Goal: Transaction & Acquisition: Purchase product/service

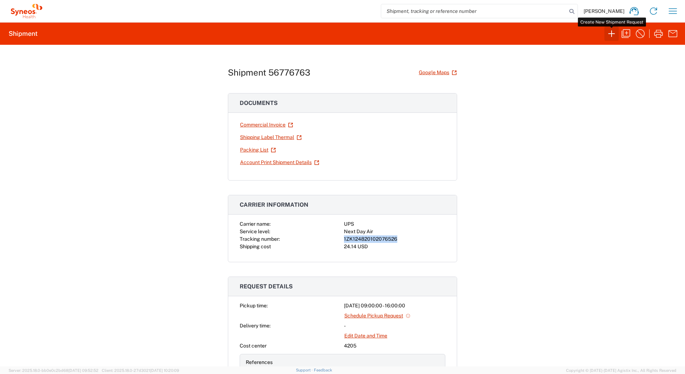
click at [610, 34] on icon "button" at bounding box center [610, 33] width 11 height 11
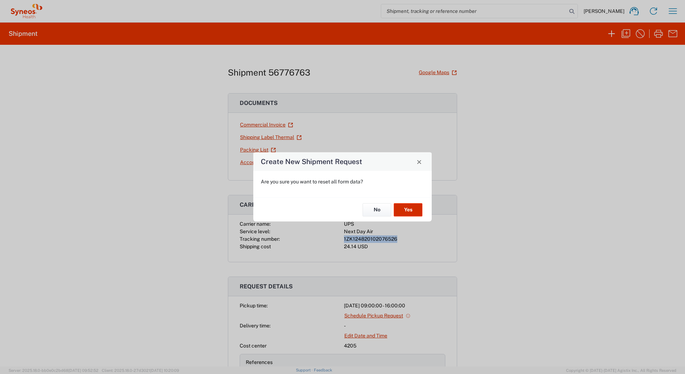
click at [403, 210] on button "Yes" at bounding box center [408, 209] width 29 height 13
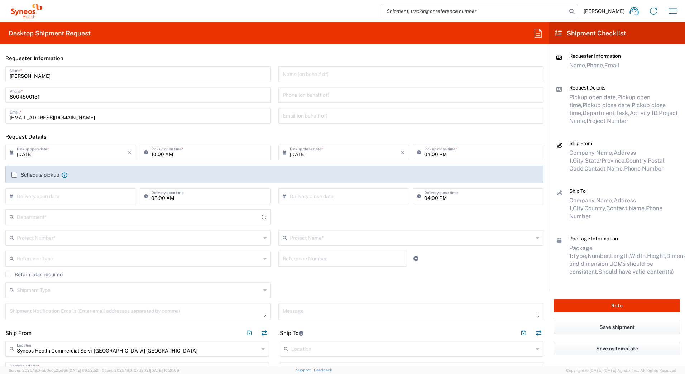
type input "4205"
type input "[US_STATE]"
type input "[GEOGRAPHIC_DATA]"
drag, startPoint x: 45, startPoint y: 74, endPoint x: 0, endPoint y: 75, distance: 45.1
click at [0, 75] on html "[PERSON_NAME] Home Shipment estimator Shipment tracking Desktop shipment reques…" at bounding box center [342, 187] width 685 height 374
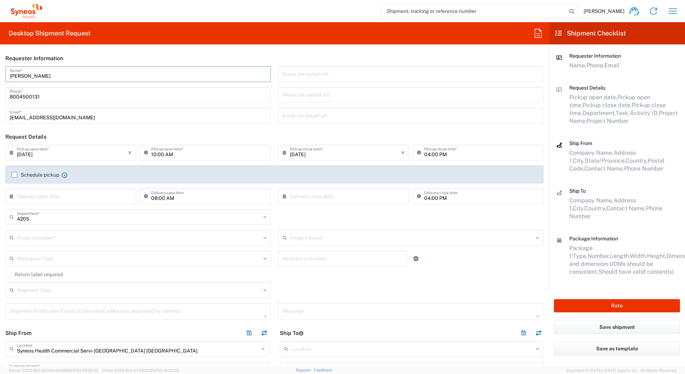
paste input "Syneos Deployments"
type input "Syneos Deployments"
drag, startPoint x: 236, startPoint y: 51, endPoint x: 219, endPoint y: 73, distance: 27.8
click at [236, 51] on header "Requester Information" at bounding box center [274, 58] width 549 height 16
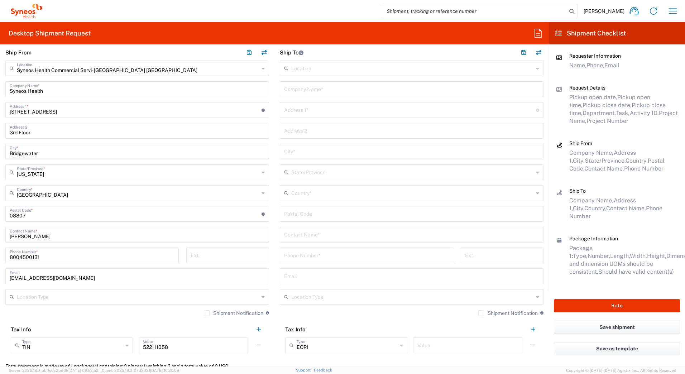
scroll to position [286, 0]
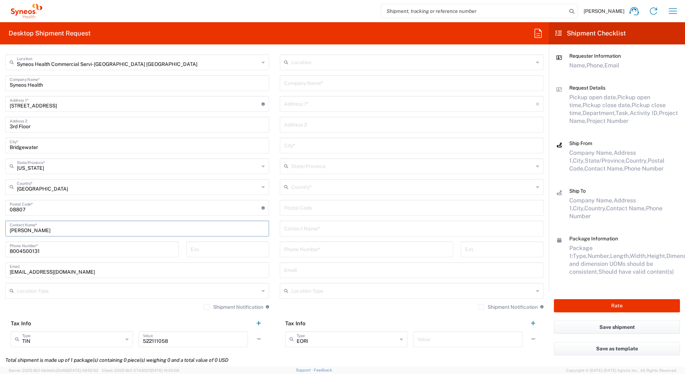
drag, startPoint x: 43, startPoint y: 229, endPoint x: -1, endPoint y: 230, distance: 44.4
click at [0, 230] on html "[PERSON_NAME] Home Shipment estimator Shipment tracking Desktop shipment reques…" at bounding box center [342, 187] width 685 height 374
paste input "Syneos Deployments"
type input "Syneos Deployments"
click at [301, 87] on input "text" at bounding box center [411, 82] width 255 height 13
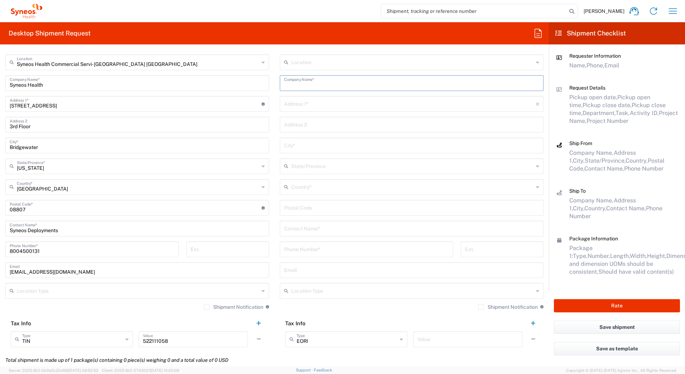
paste input "[PERSON_NAME]"
type input "[PERSON_NAME]"
click at [295, 228] on input "text" at bounding box center [411, 228] width 255 height 13
paste input "[PERSON_NAME]"
type input "[PERSON_NAME]"
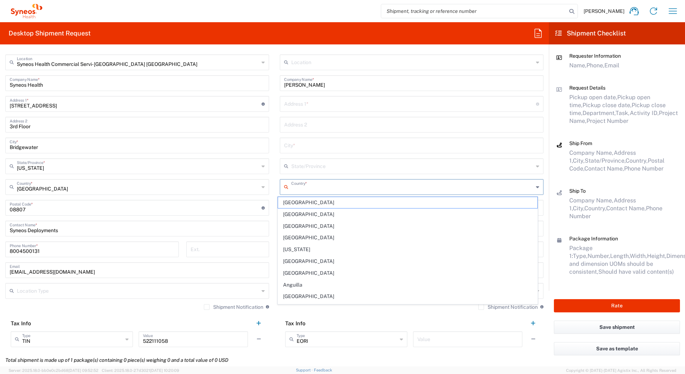
click at [294, 189] on input "text" at bounding box center [412, 186] width 242 height 13
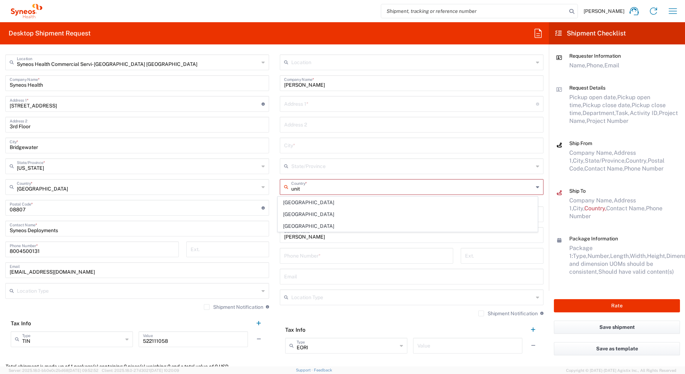
drag, startPoint x: 290, startPoint y: 225, endPoint x: 291, endPoint y: 215, distance: 10.1
click at [290, 225] on span "[GEOGRAPHIC_DATA]" at bounding box center [408, 226] width 260 height 11
type input "[GEOGRAPHIC_DATA]"
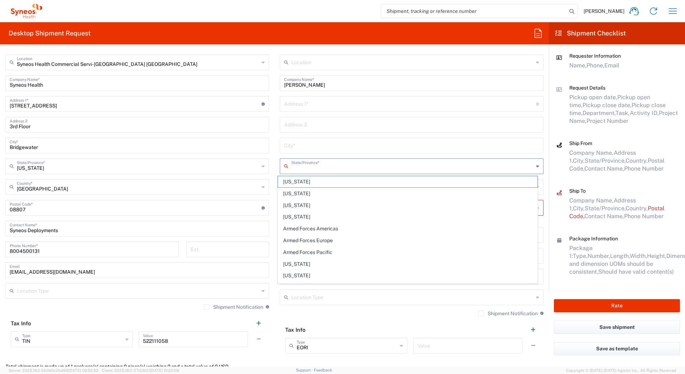
click at [295, 167] on input "text" at bounding box center [412, 165] width 242 height 13
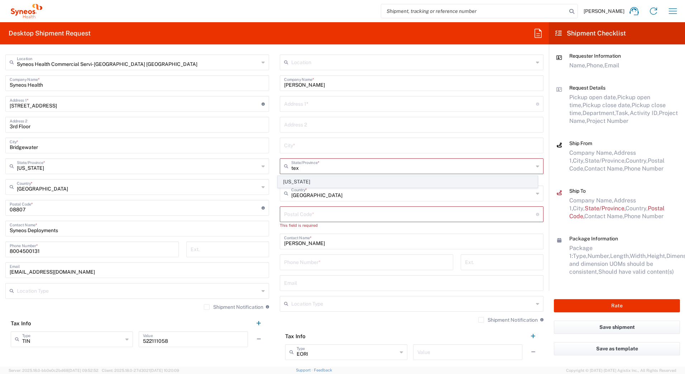
click at [287, 182] on span "[US_STATE]" at bounding box center [408, 181] width 260 height 11
type input "[US_STATE]"
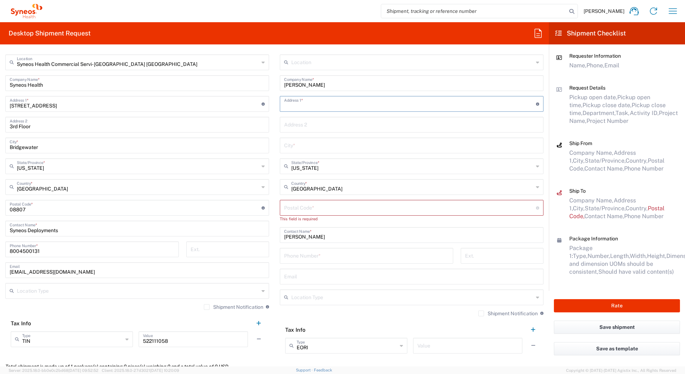
click at [323, 101] on input "text" at bounding box center [410, 103] width 252 height 13
paste input "8165 Ceberry"
type input "8165 Ceberry"
click at [298, 144] on input "text" at bounding box center [411, 145] width 255 height 13
paste input "Austin"
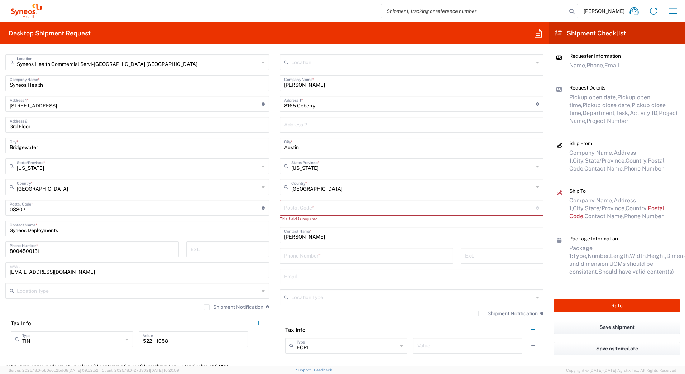
type input "Austin"
click at [302, 211] on input "undefined" at bounding box center [410, 207] width 252 height 13
paste input "78759"
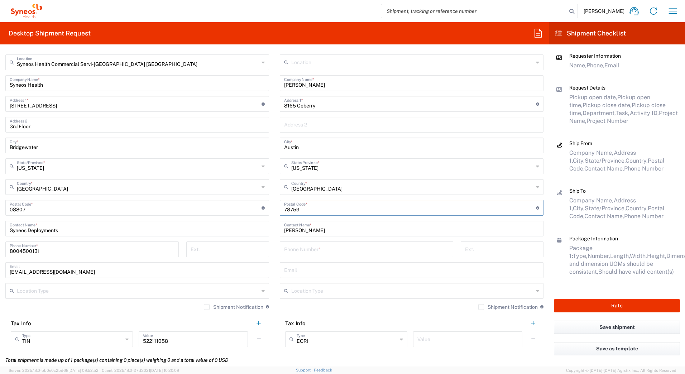
type input "78759"
click at [286, 247] on input "tel" at bounding box center [366, 248] width 165 height 13
paste input "7203754028"
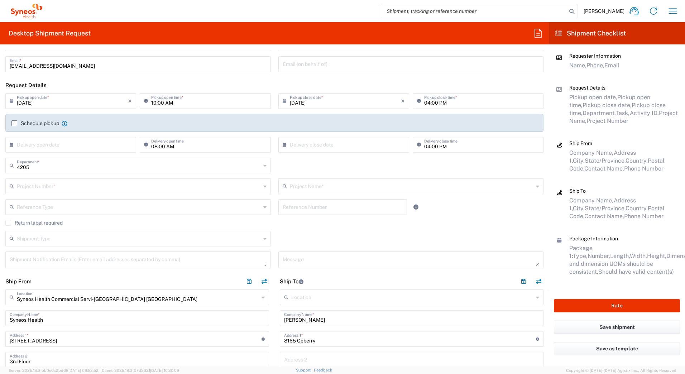
scroll to position [0, 0]
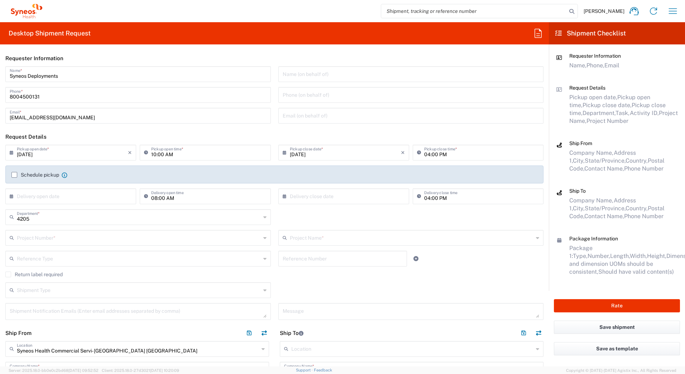
type input "7203754028"
click at [45, 240] on input "text" at bounding box center [139, 237] width 244 height 13
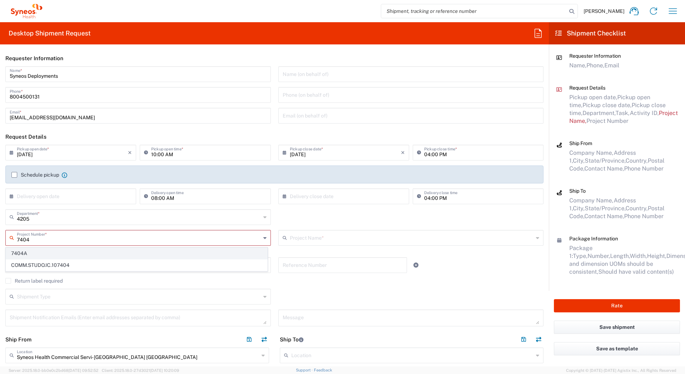
click at [33, 253] on span "7404A" at bounding box center [136, 253] width 261 height 11
type input "7404A"
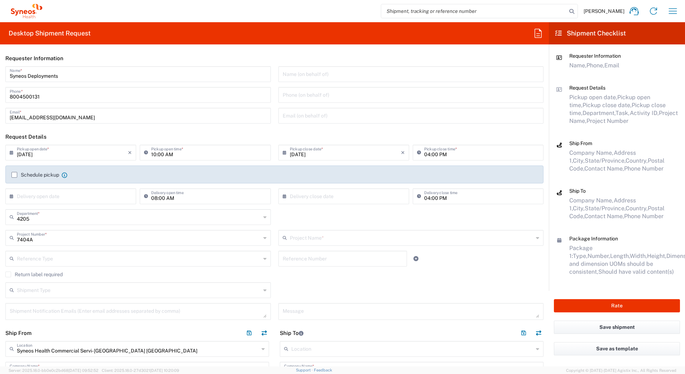
type input "SFA-US Bonafide Ops Support"
click at [66, 240] on input "text" at bounding box center [139, 237] width 244 height 13
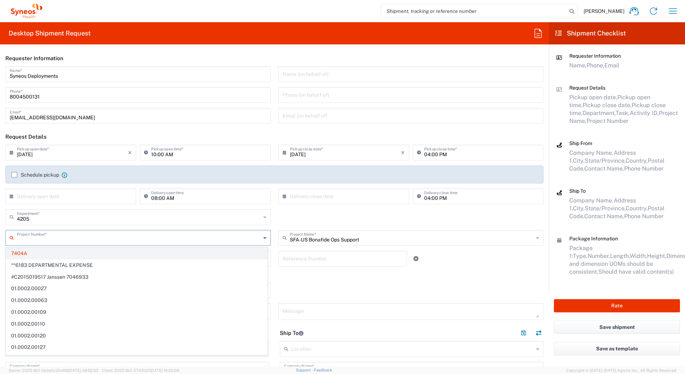
click at [57, 253] on span "7404A" at bounding box center [136, 253] width 261 height 11
click at [55, 239] on input "text" at bounding box center [139, 237] width 245 height 13
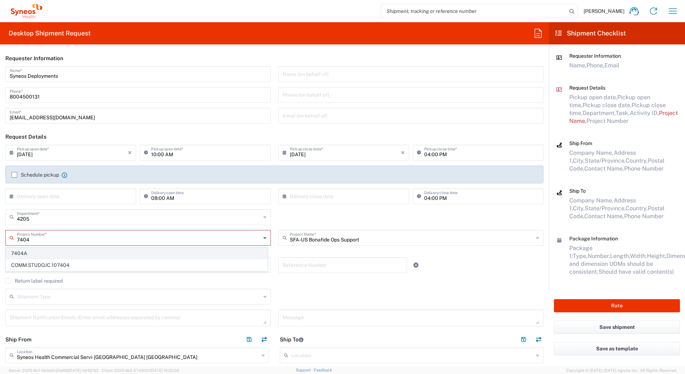
click at [36, 251] on span "7404A" at bounding box center [136, 253] width 261 height 11
type input "7404A"
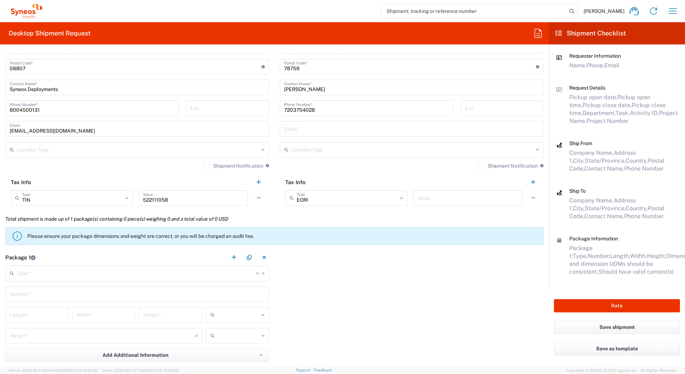
scroll to position [430, 0]
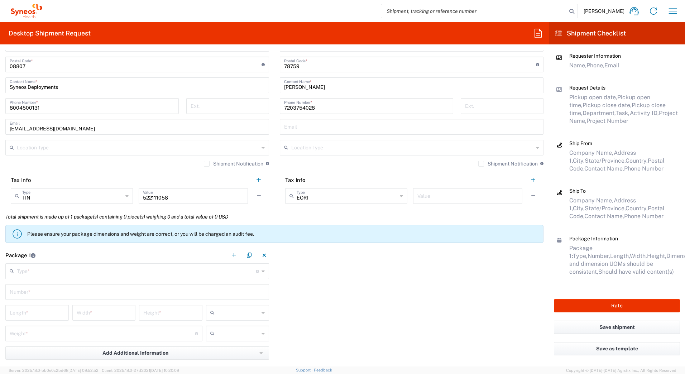
click at [102, 272] on input "text" at bounding box center [136, 270] width 239 height 13
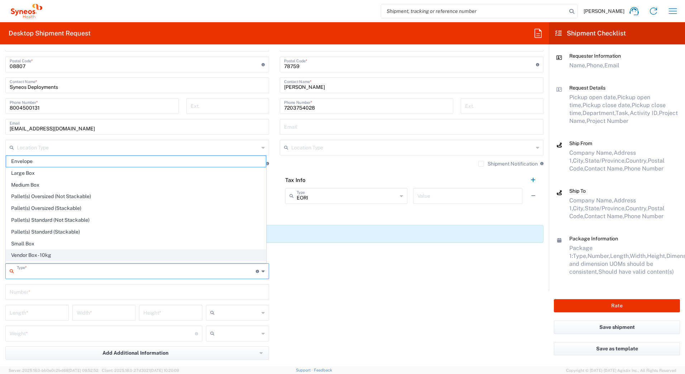
scroll to position [22, 0]
click at [52, 256] on span "Your Packaging" at bounding box center [136, 256] width 260 height 11
type input "Your Packaging"
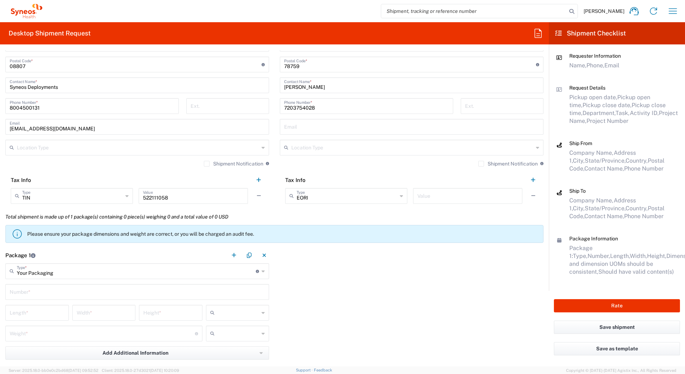
click at [64, 293] on input "text" at bounding box center [137, 291] width 255 height 13
type input "1"
click at [16, 309] on input "number" at bounding box center [37, 312] width 55 height 13
type input "18"
type input "12"
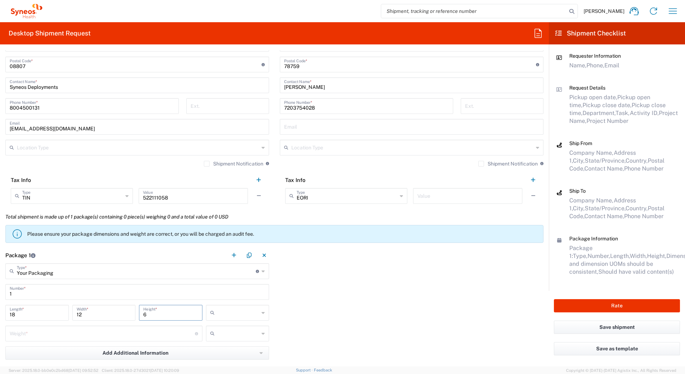
type input "6"
click at [223, 315] on input "text" at bounding box center [238, 312] width 42 height 11
click at [219, 351] on span "in" at bounding box center [234, 351] width 61 height 11
type input "in"
click at [96, 336] on input "number" at bounding box center [102, 333] width 185 height 13
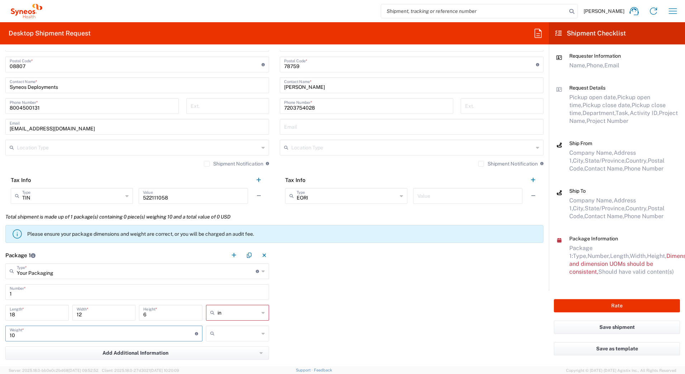
type input "10"
click at [218, 333] on input "text" at bounding box center [238, 333] width 42 height 11
click at [209, 362] on span "lbs" at bounding box center [234, 360] width 61 height 11
type input "lbs"
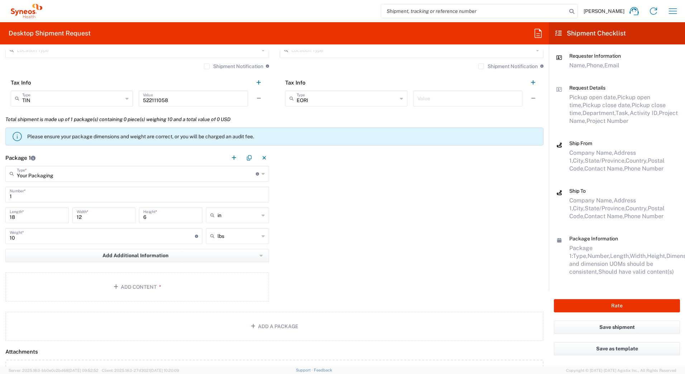
scroll to position [537, 0]
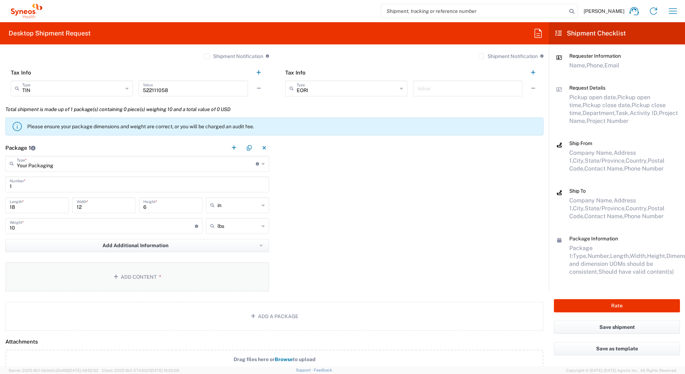
click at [154, 279] on button "Add Content *" at bounding box center [137, 276] width 264 height 29
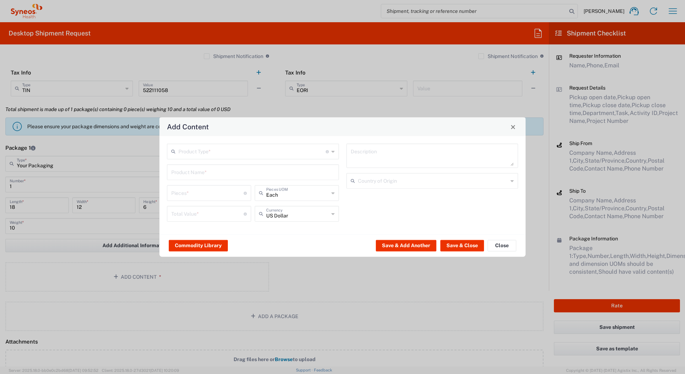
click at [207, 151] on input "text" at bounding box center [251, 151] width 147 height 13
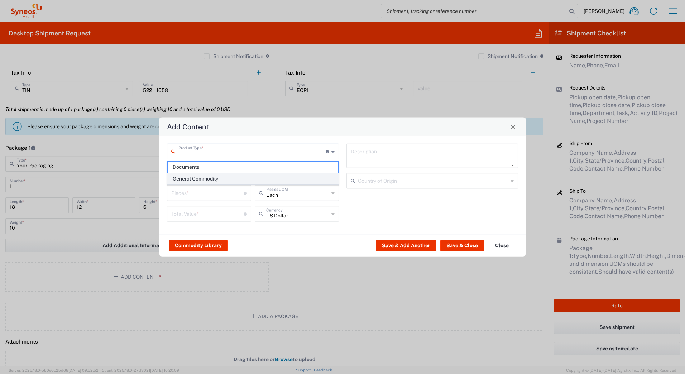
click at [202, 175] on span "General Commodity" at bounding box center [253, 178] width 170 height 11
type input "General Commodity"
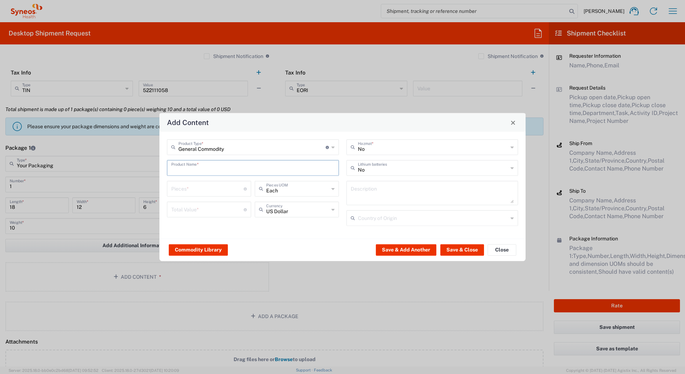
click at [197, 168] on input "text" at bounding box center [252, 167] width 163 height 13
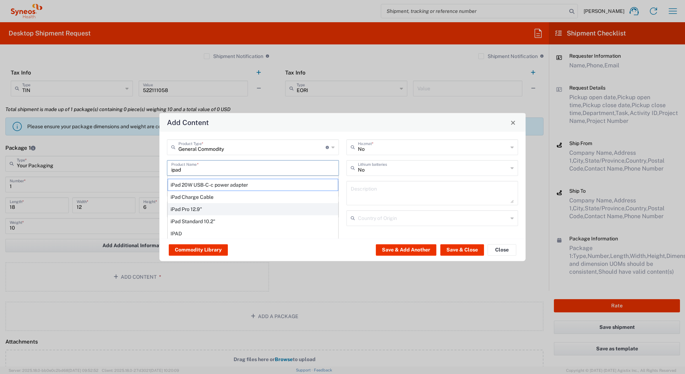
click at [189, 206] on div "iPad Pro 12.9"" at bounding box center [253, 209] width 170 height 12
type input "iPad Pro 12.9""
type input "1"
type textarea "iPad Pro 12.9""
type input "[GEOGRAPHIC_DATA]"
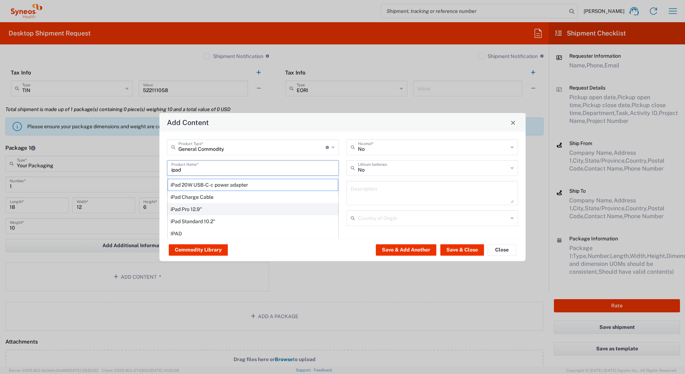
type input "Yes"
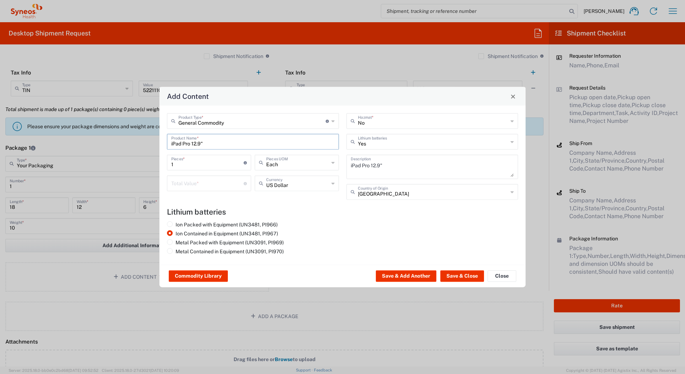
click at [187, 188] on input "number" at bounding box center [207, 183] width 72 height 13
type input "1000"
click at [455, 277] on button "Save & Close" at bounding box center [462, 275] width 44 height 11
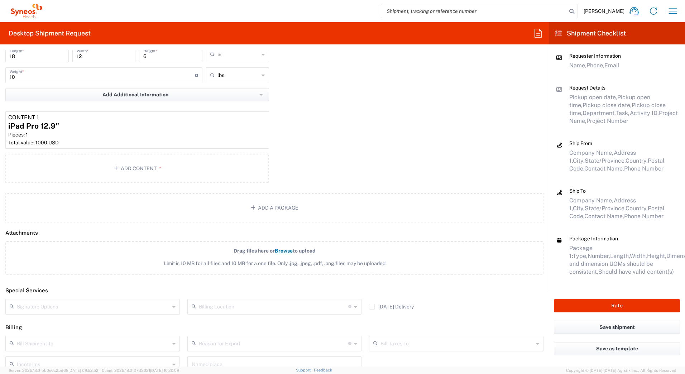
scroll to position [716, 0]
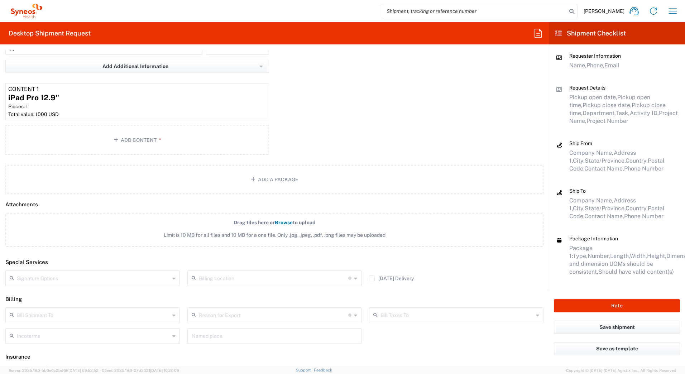
click at [24, 277] on input "text" at bounding box center [93, 277] width 153 height 13
click at [25, 293] on span "Adult Signature Required" at bounding box center [91, 293] width 171 height 11
type input "Adult Signature Required"
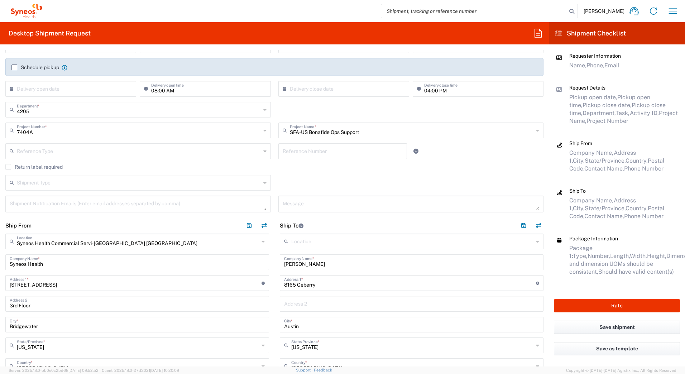
scroll to position [0, 0]
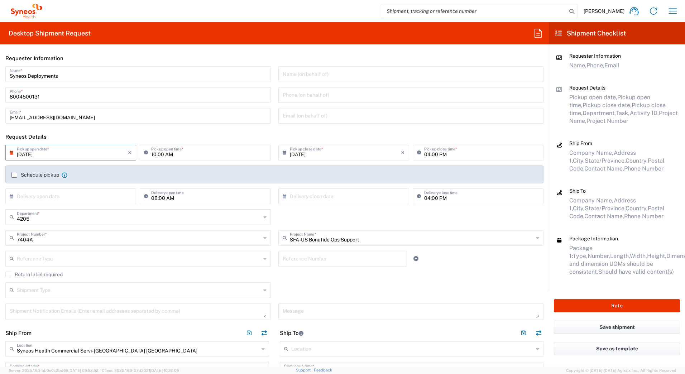
click at [29, 155] on input "[DATE]" at bounding box center [72, 152] width 111 height 13
click at [83, 197] on span "11" at bounding box center [82, 197] width 11 height 10
type input "[DATE]"
click at [295, 153] on input "[DATE]" at bounding box center [345, 152] width 111 height 13
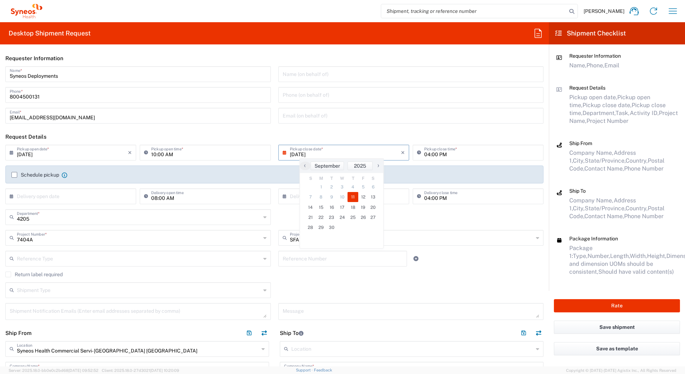
click at [295, 153] on input "[DATE]" at bounding box center [345, 152] width 111 height 13
click at [295, 155] on input "[DATE]" at bounding box center [345, 152] width 111 height 13
click at [360, 197] on span "12" at bounding box center [363, 197] width 10 height 10
type input "[DATE]"
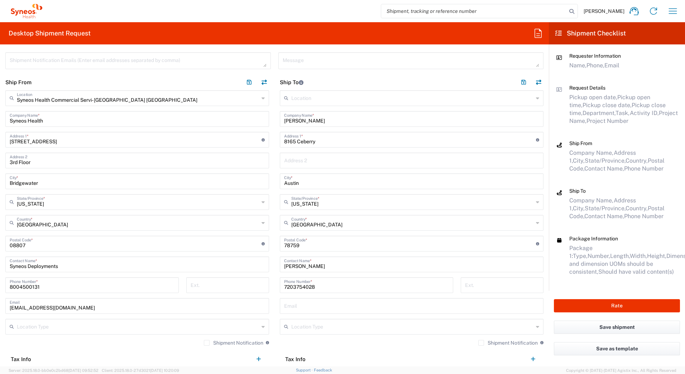
scroll to position [394, 0]
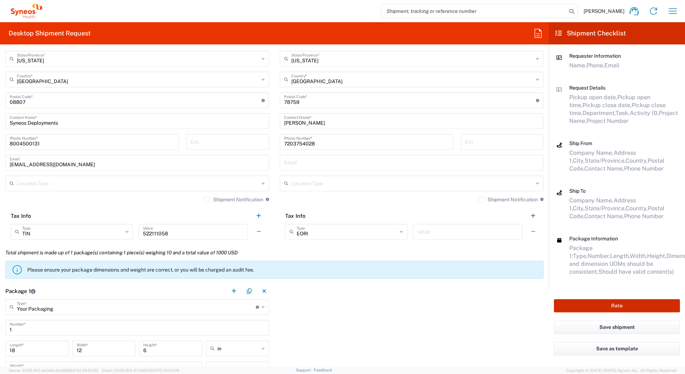
click at [582, 305] on button "Rate" at bounding box center [617, 305] width 126 height 13
type input "7404A"
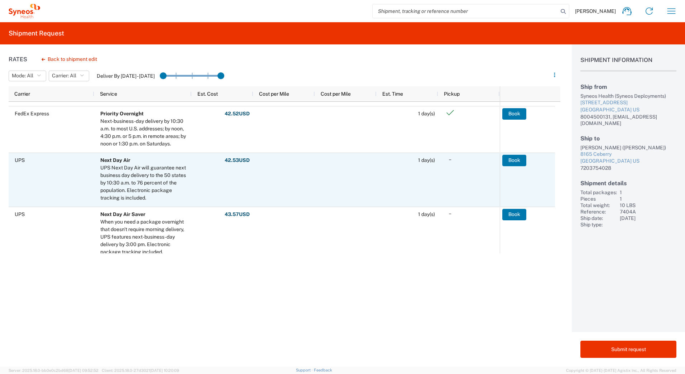
scroll to position [215, 0]
click at [510, 157] on button "Book" at bounding box center [514, 158] width 24 height 11
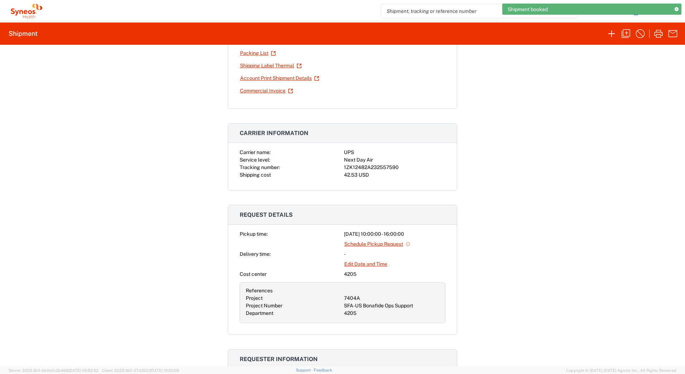
scroll to position [36, 0]
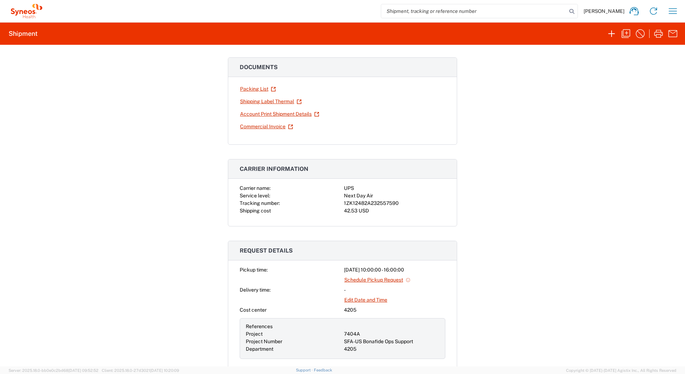
click at [382, 204] on div "1ZK12482A232557590" at bounding box center [394, 203] width 101 height 8
copy div "1ZK12482A232557590"
click at [261, 101] on link "Shipping Label Thermal" at bounding box center [271, 101] width 62 height 13
click at [610, 32] on icon "button" at bounding box center [610, 33] width 11 height 11
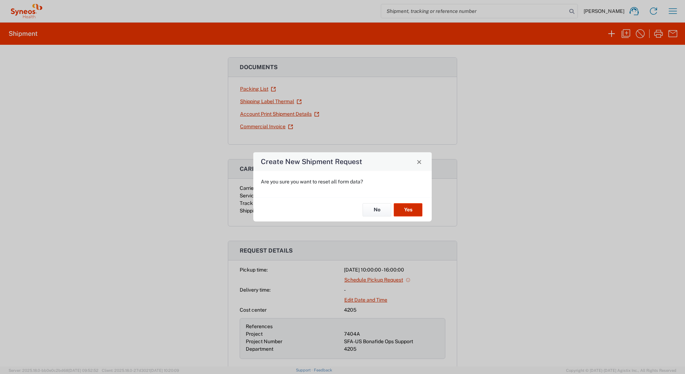
click at [406, 209] on button "Yes" at bounding box center [408, 209] width 29 height 13
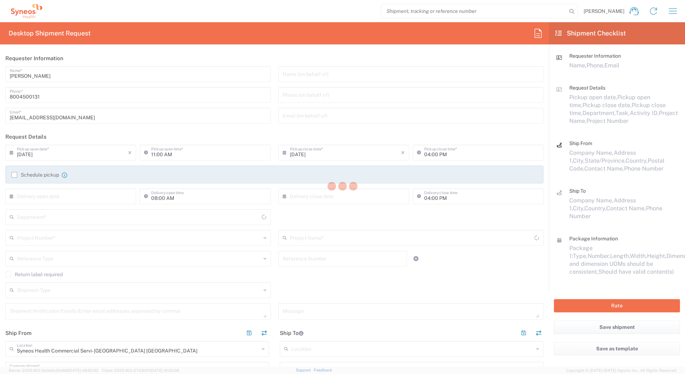
type input "[US_STATE]"
type input "4205"
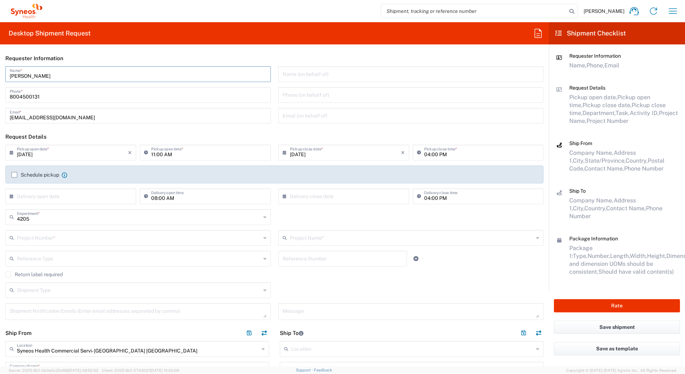
drag, startPoint x: 52, startPoint y: 76, endPoint x: -1, endPoint y: 77, distance: 53.0
click at [0, 77] on html "[PERSON_NAME] Home Shipment estimator Shipment tracking Desktop shipment reques…" at bounding box center [342, 187] width 685 height 374
paste input "Syneos Deployments"
type input "Syneos Deployments"
drag, startPoint x: 182, startPoint y: 58, endPoint x: 153, endPoint y: 113, distance: 62.5
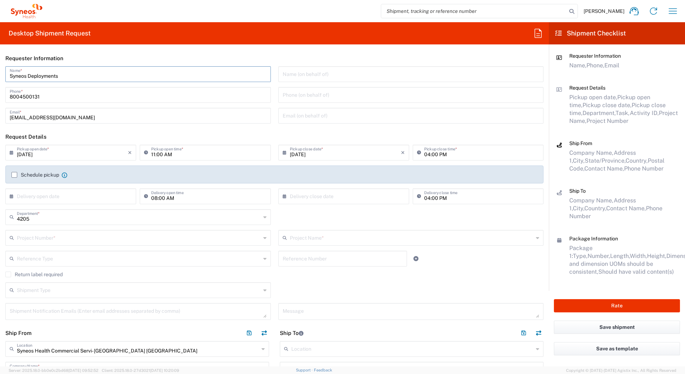
click at [182, 58] on header "Requester Information" at bounding box center [274, 58] width 549 height 16
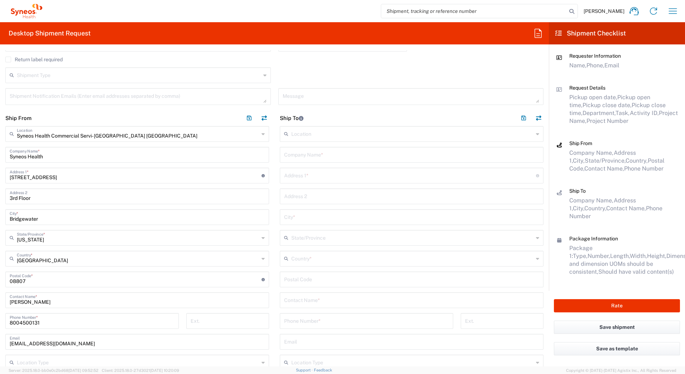
scroll to position [286, 0]
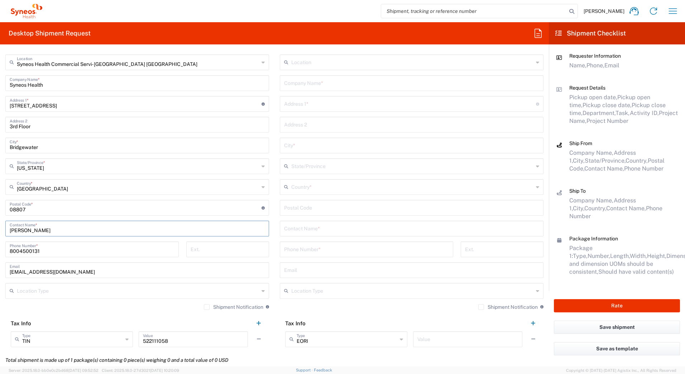
drag, startPoint x: 50, startPoint y: 228, endPoint x: -1, endPoint y: 228, distance: 51.9
click at [0, 228] on html "[PERSON_NAME] Home Shipment estimator Shipment tracking Desktop shipment reques…" at bounding box center [342, 187] width 685 height 374
paste input "Syneos Deployments"
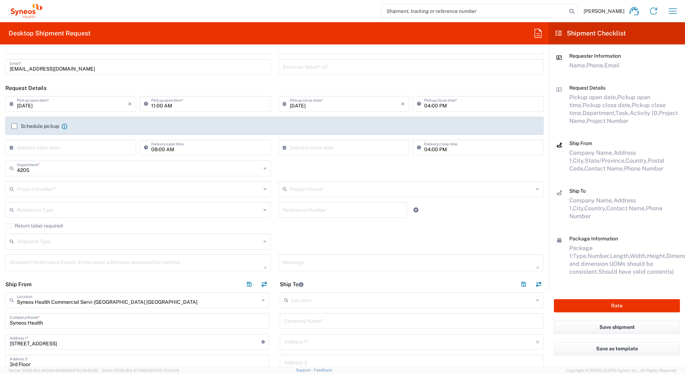
scroll to position [0, 0]
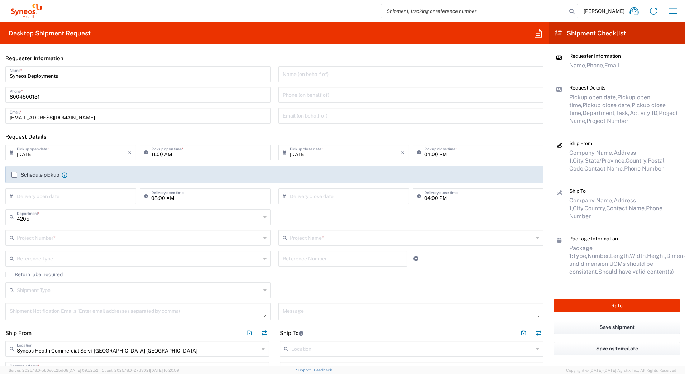
type input "Syneos Deployments"
click at [28, 153] on input "[DATE]" at bounding box center [72, 152] width 111 height 13
click at [91, 197] on span "12" at bounding box center [93, 197] width 10 height 10
type input "[DATE]"
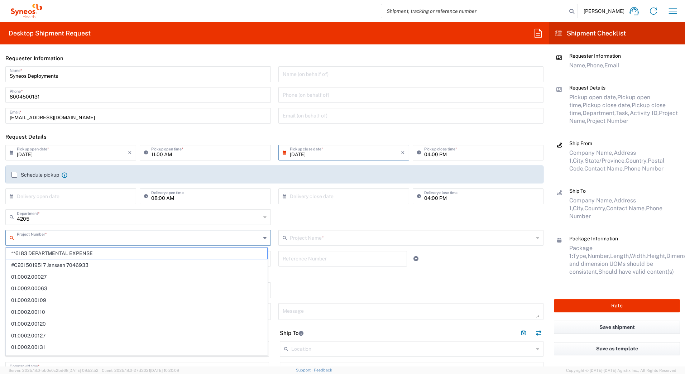
click at [33, 236] on input "text" at bounding box center [139, 237] width 244 height 13
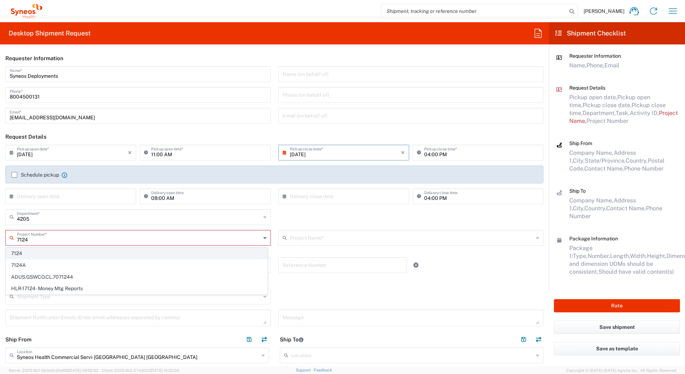
type input "7124"
click at [24, 255] on span "7124" at bounding box center [136, 253] width 261 height 11
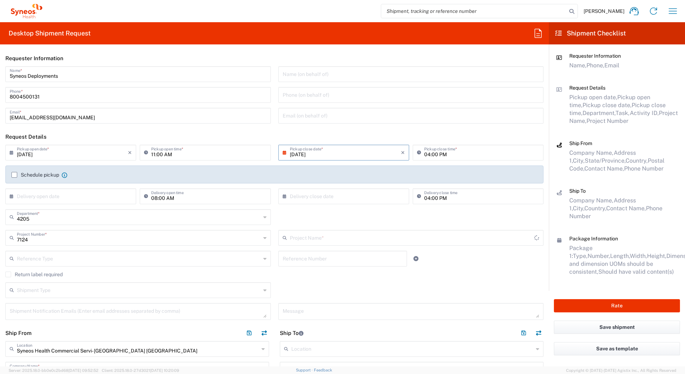
type input "ST-US - J&J Oral HC (0624)"
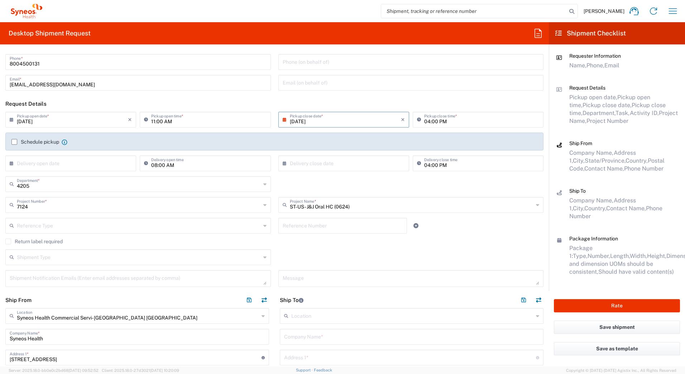
scroll to position [107, 0]
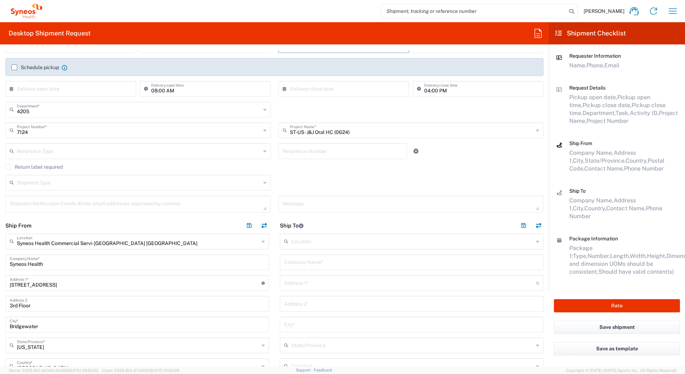
click at [26, 188] on input "text" at bounding box center [139, 182] width 244 height 13
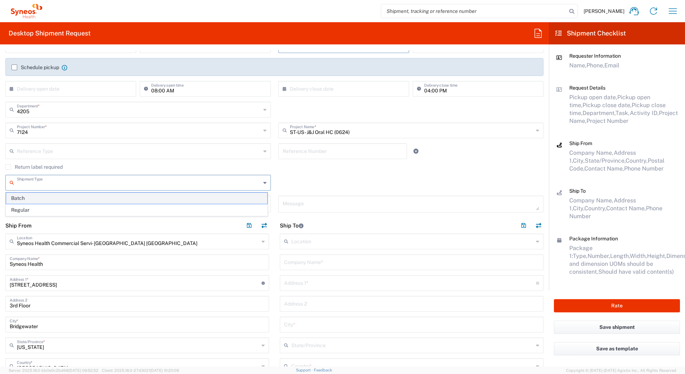
click at [26, 198] on span "Batch" at bounding box center [136, 198] width 261 height 11
type input "Batch"
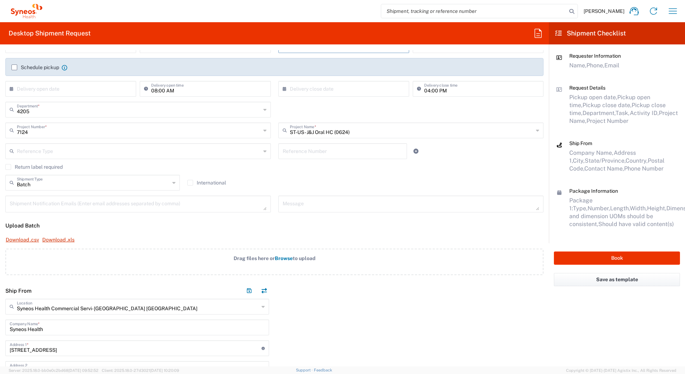
click at [11, 168] on label "Return label required" at bounding box center [33, 167] width 57 height 6
click at [8, 167] on input "Return label required" at bounding box center [8, 167] width 0 height 0
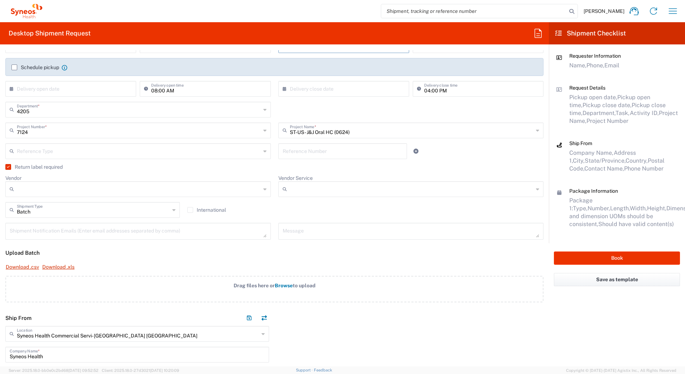
click at [89, 191] on input "Vendor" at bounding box center [139, 188] width 244 height 11
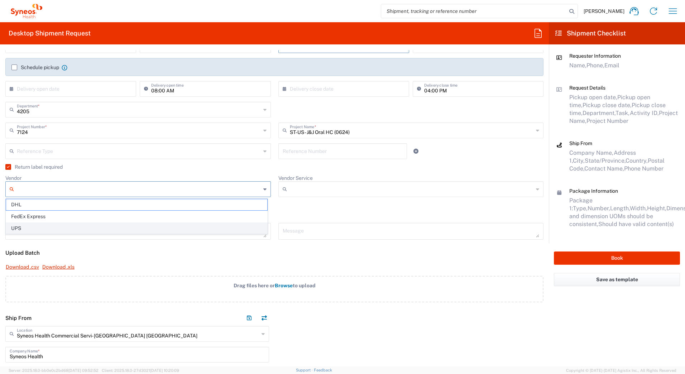
click at [47, 226] on span "UPS" at bounding box center [136, 228] width 261 height 11
type input "UPS"
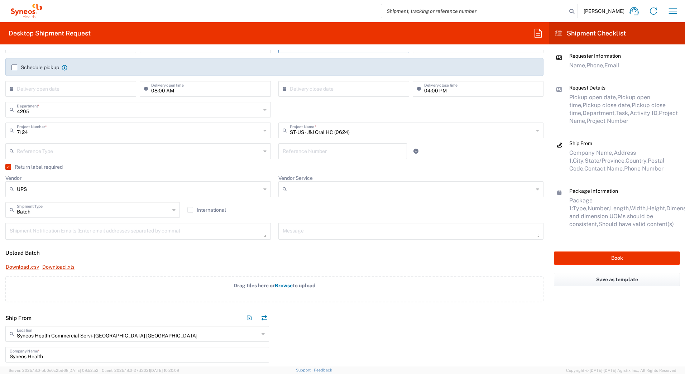
click at [301, 185] on input "Vendor Service" at bounding box center [412, 188] width 244 height 11
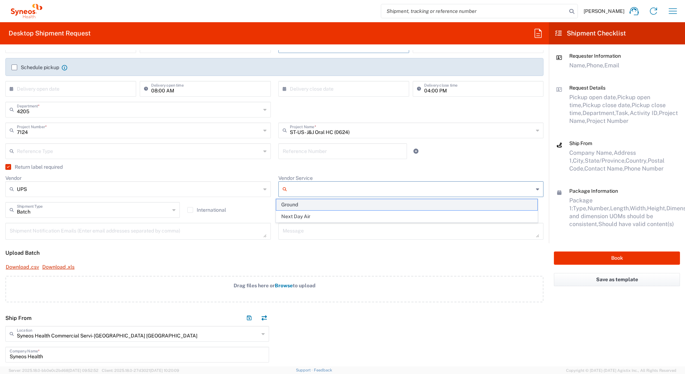
click at [288, 206] on span "Ground" at bounding box center [406, 204] width 261 height 11
type input "Ground"
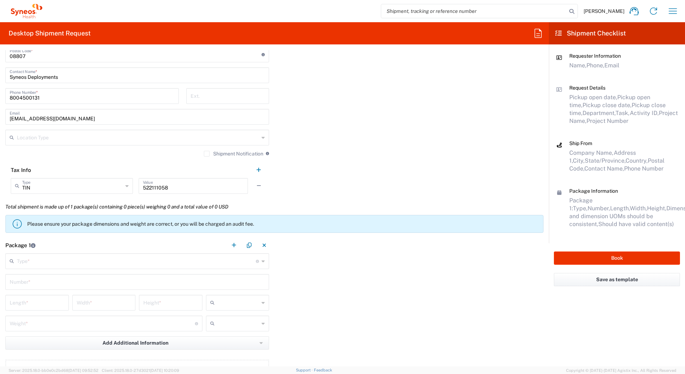
scroll to position [573, 0]
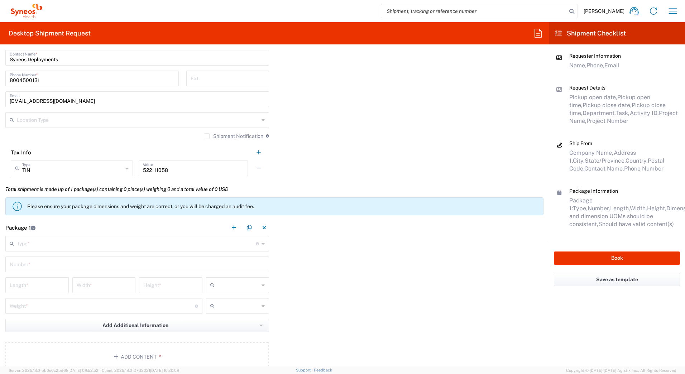
click at [39, 243] on input "text" at bounding box center [136, 243] width 239 height 13
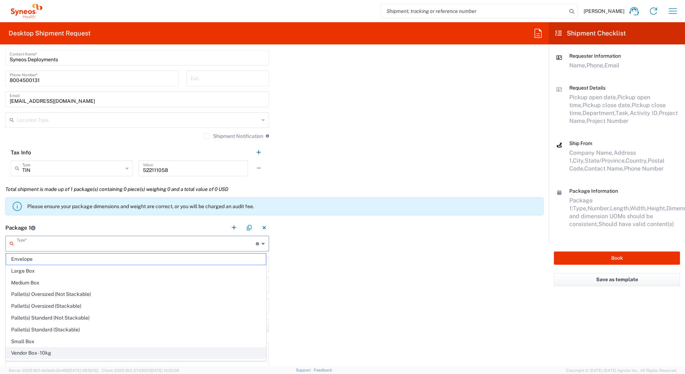
scroll to position [22, 0]
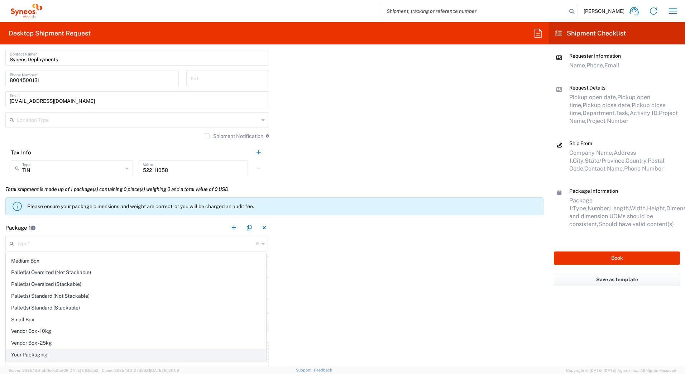
click at [49, 356] on span "Your Packaging" at bounding box center [136, 354] width 260 height 11
type input "Your Packaging"
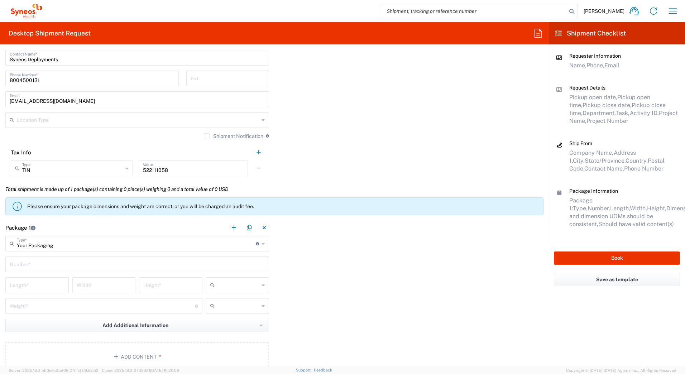
click at [27, 264] on input "text" at bounding box center [137, 263] width 255 height 13
click at [22, 265] on input "text" at bounding box center [137, 263] width 255 height 13
type input "1"
click at [16, 288] on input "number" at bounding box center [37, 284] width 55 height 13
type input "18"
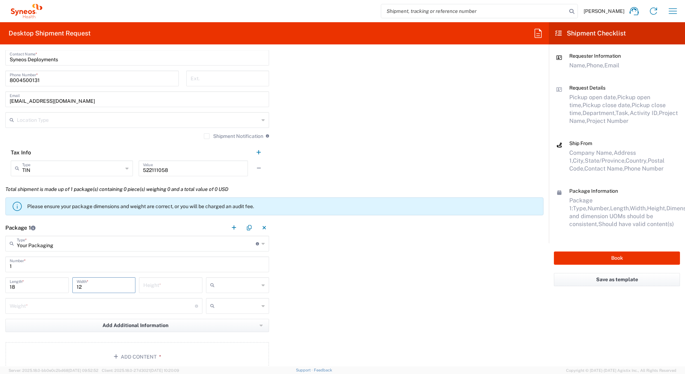
type input "12"
type input "6"
click at [233, 286] on input "text" at bounding box center [238, 284] width 42 height 11
click at [227, 324] on span "in" at bounding box center [234, 324] width 61 height 11
type input "in"
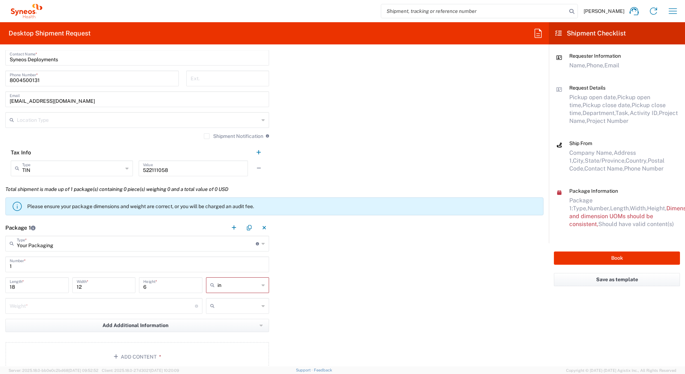
click at [56, 307] on input "number" at bounding box center [102, 305] width 185 height 13
type input "10"
click at [228, 310] on input "text" at bounding box center [238, 305] width 42 height 11
click at [223, 334] on span "lbs" at bounding box center [234, 333] width 61 height 11
type input "lbs"
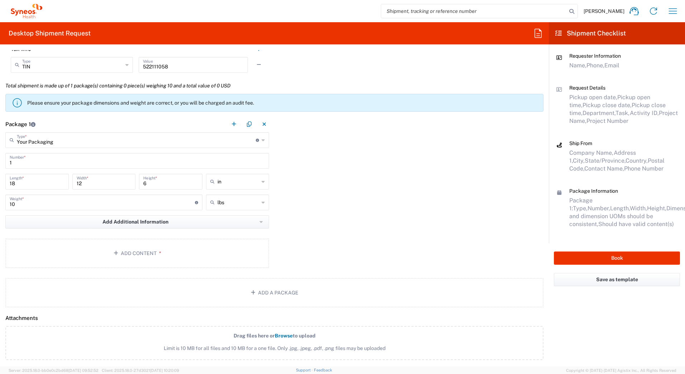
scroll to position [680, 0]
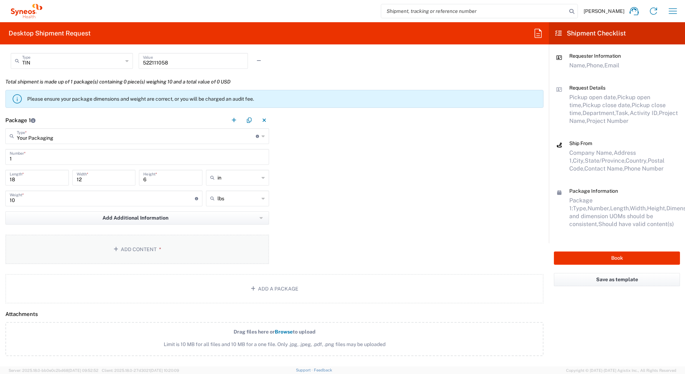
click at [116, 251] on icon "button" at bounding box center [117, 249] width 7 height 5
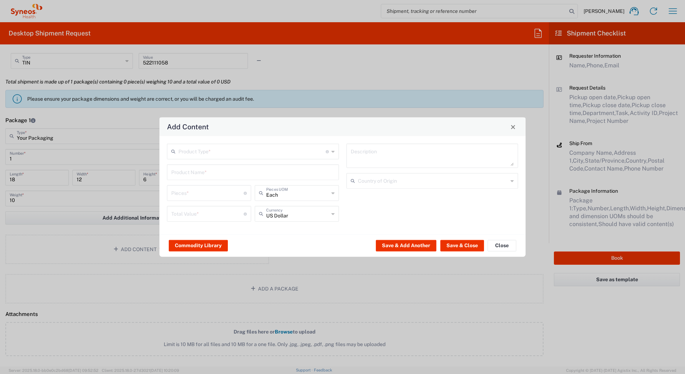
click at [183, 154] on input "text" at bounding box center [251, 151] width 147 height 13
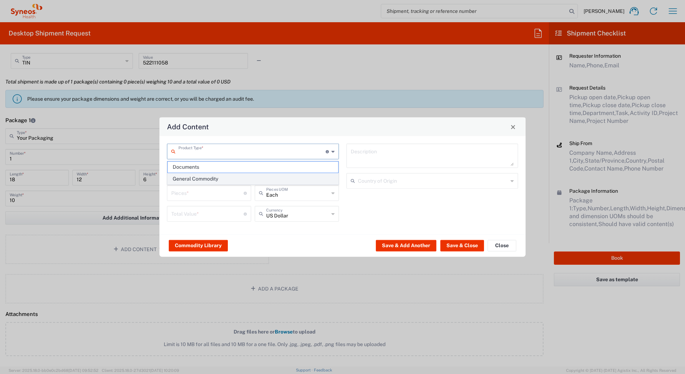
click at [187, 177] on span "General Commodity" at bounding box center [253, 178] width 170 height 11
type input "General Commodity"
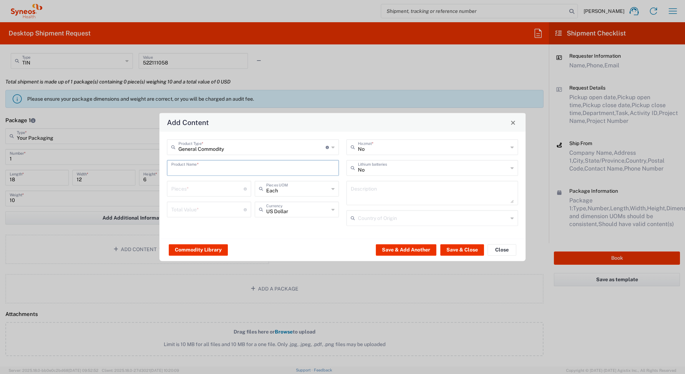
click at [186, 169] on input "text" at bounding box center [252, 167] width 163 height 13
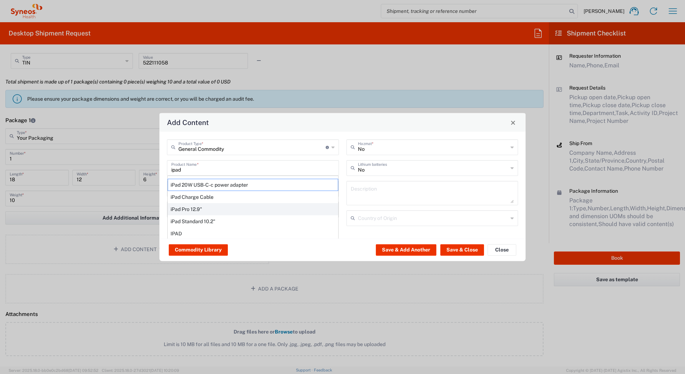
click at [192, 209] on div "iPad Pro 12.9"" at bounding box center [253, 209] width 170 height 12
type input "iPad Pro 12.9""
type input "1"
type textarea "iPad Pro 12.9""
type input "[GEOGRAPHIC_DATA]"
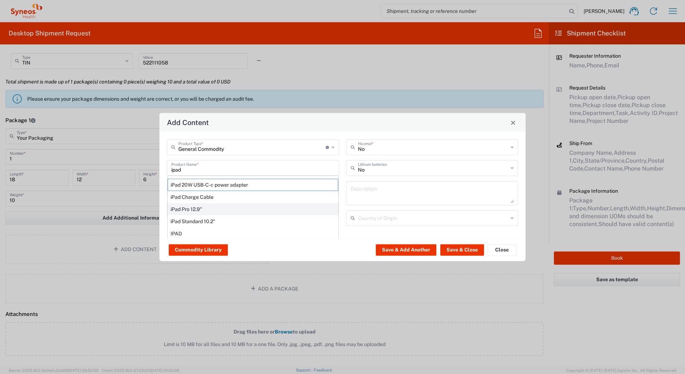
type input "Yes"
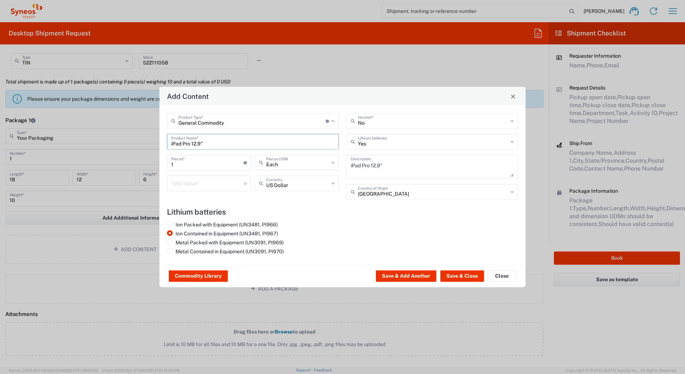
click at [185, 183] on input "number" at bounding box center [207, 183] width 72 height 13
type input "1000"
click at [452, 276] on button "Save & Close" at bounding box center [462, 275] width 44 height 11
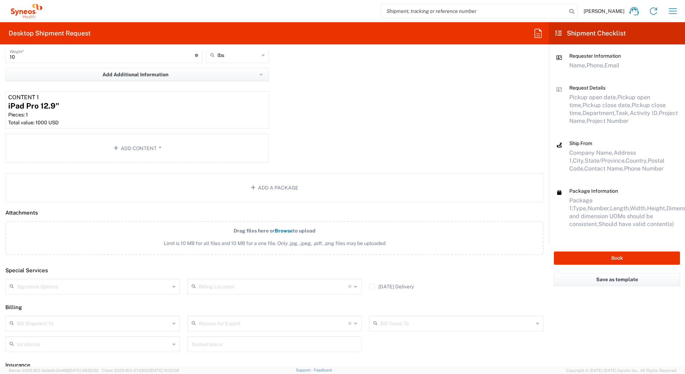
scroll to position [858, 0]
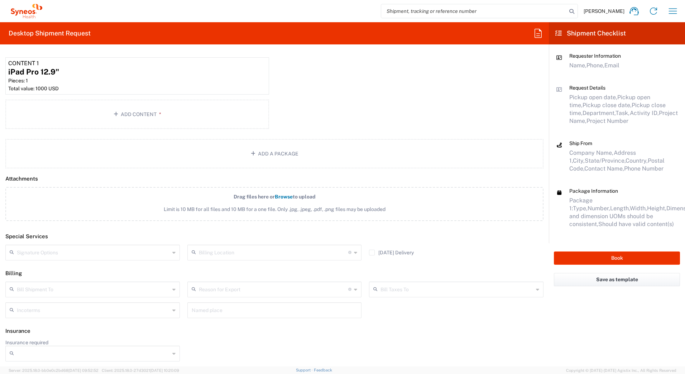
click at [108, 255] on input "text" at bounding box center [93, 252] width 153 height 13
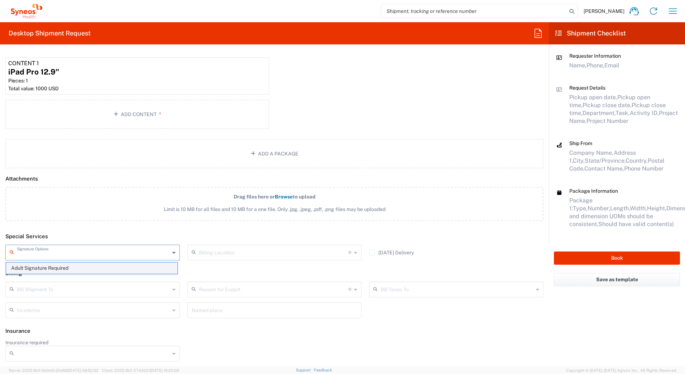
click at [94, 264] on span "Adult Signature Required" at bounding box center [91, 267] width 171 height 11
type input "Adult Signature Required"
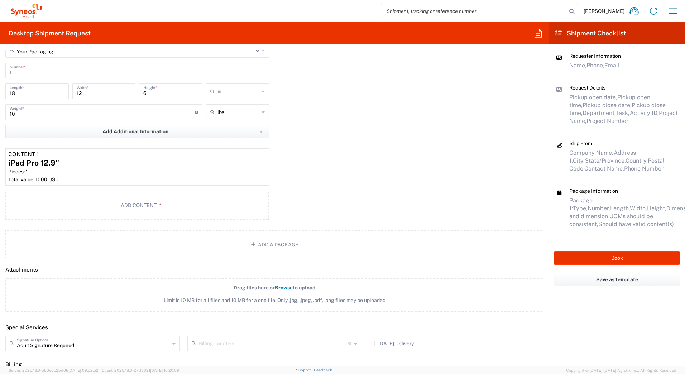
scroll to position [679, 0]
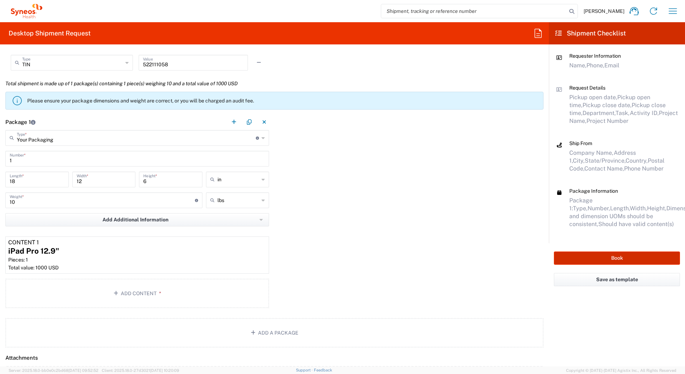
click at [592, 258] on button "Book" at bounding box center [617, 257] width 126 height 13
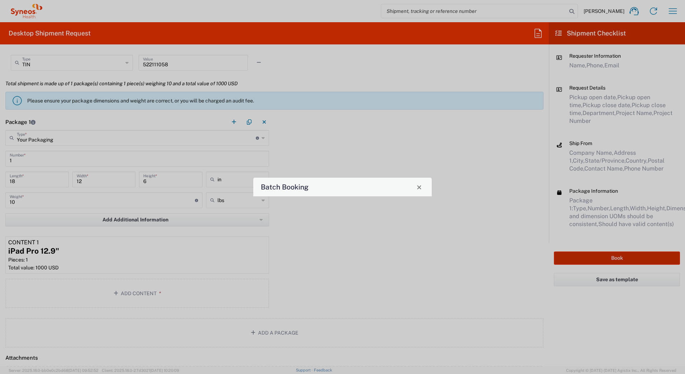
type input "7124"
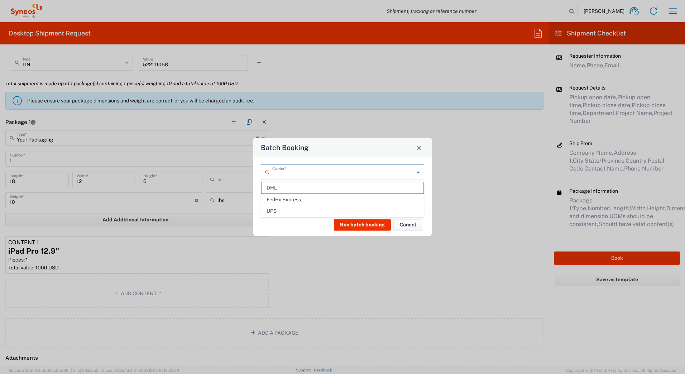
click at [301, 174] on input "text" at bounding box center [343, 171] width 142 height 13
click at [265, 211] on span "UPS" at bounding box center [342, 211] width 162 height 11
type input "UPS"
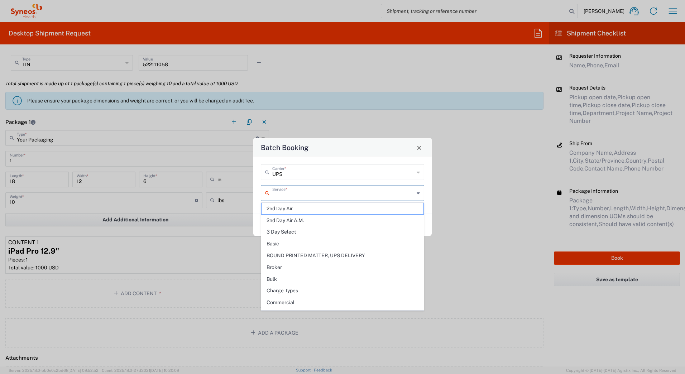
click at [274, 191] on input "text" at bounding box center [343, 192] width 142 height 13
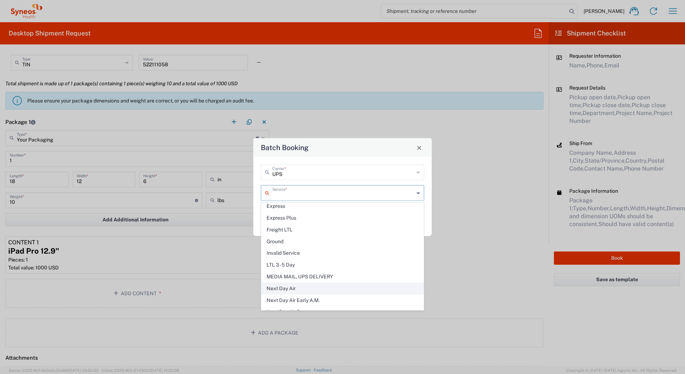
click at [291, 287] on span "Next Day Air" at bounding box center [342, 288] width 162 height 11
type input "Next Day Air"
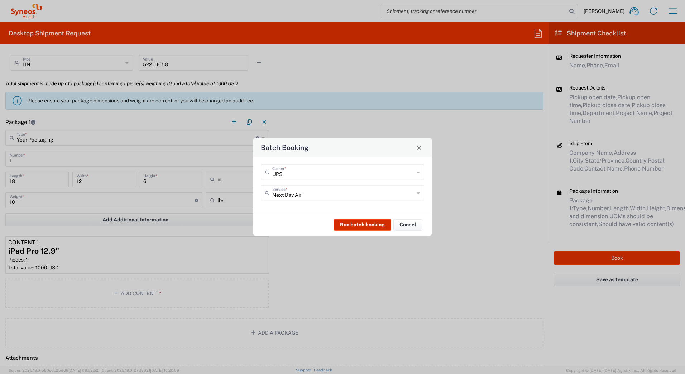
click at [359, 225] on button "Run batch booking" at bounding box center [362, 224] width 57 height 11
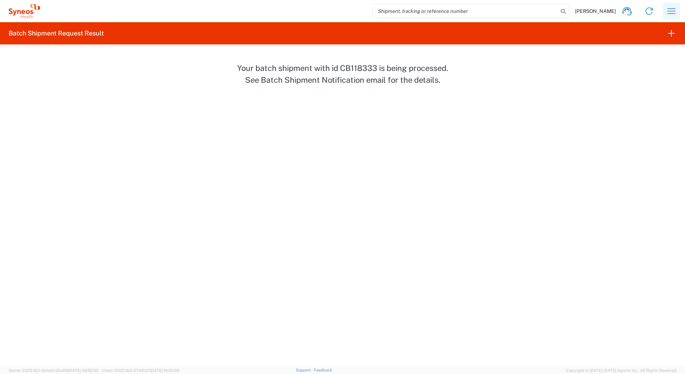
click at [667, 11] on icon "button" at bounding box center [670, 10] width 11 height 11
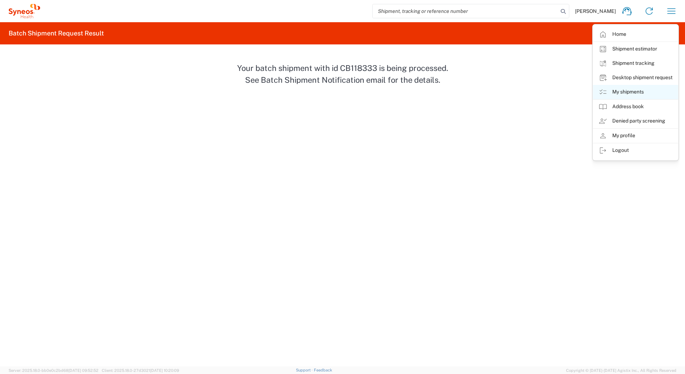
click at [632, 92] on link "My shipments" at bounding box center [635, 92] width 85 height 14
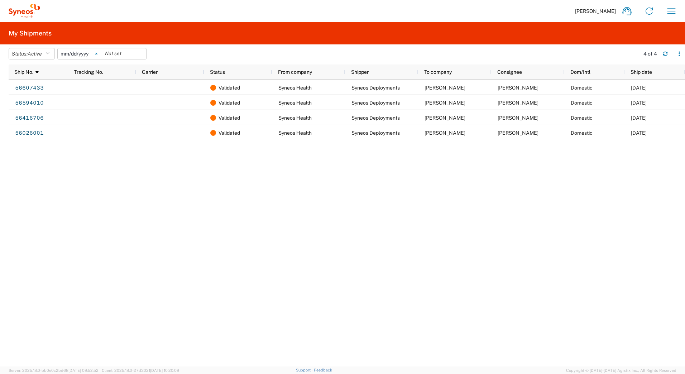
click at [97, 53] on svg-icon at bounding box center [96, 53] width 11 height 11
click at [49, 55] on icon "button" at bounding box center [47, 53] width 4 height 5
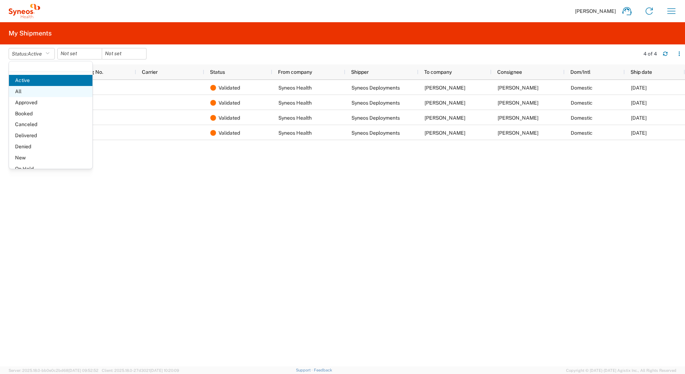
click at [19, 91] on span "All" at bounding box center [50, 91] width 83 height 11
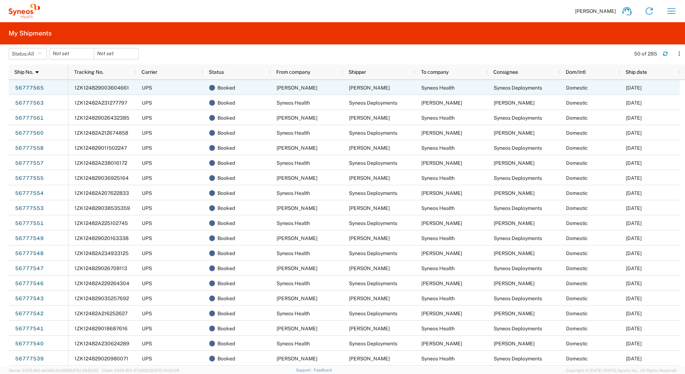
click at [94, 87] on span "1ZK124829003604661" at bounding box center [101, 88] width 54 height 6
click at [110, 88] on span "1ZK124829003604661" at bounding box center [101, 88] width 54 height 6
click at [36, 87] on link "56777565" at bounding box center [29, 87] width 29 height 11
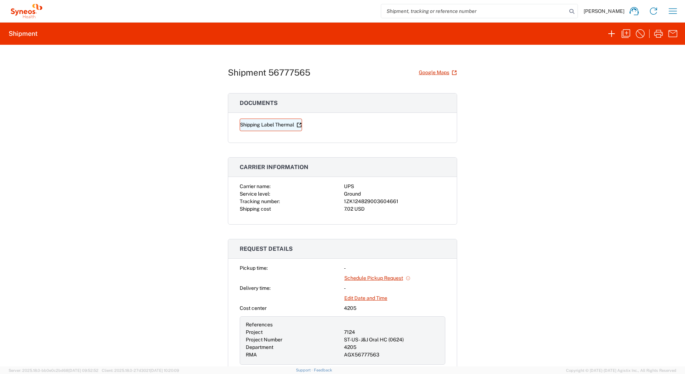
click at [251, 124] on link "Shipping Label Thermal" at bounding box center [271, 125] width 62 height 13
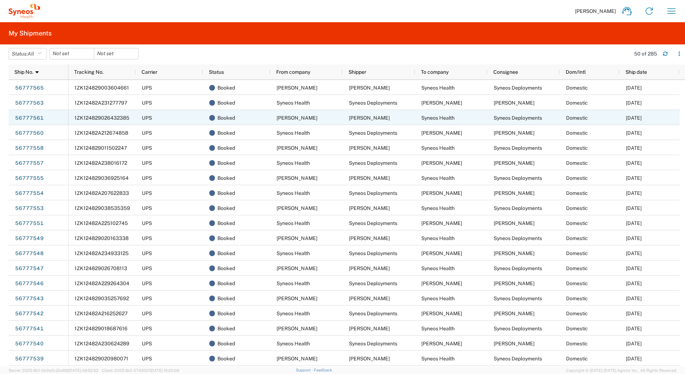
click at [86, 117] on span "1ZK124829026432385" at bounding box center [101, 118] width 55 height 6
click at [21, 119] on link "56777561" at bounding box center [29, 117] width 29 height 11
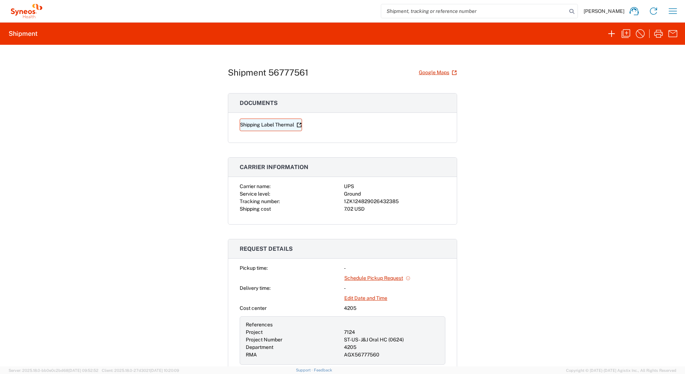
click at [268, 125] on link "Shipping Label Thermal" at bounding box center [271, 125] width 62 height 13
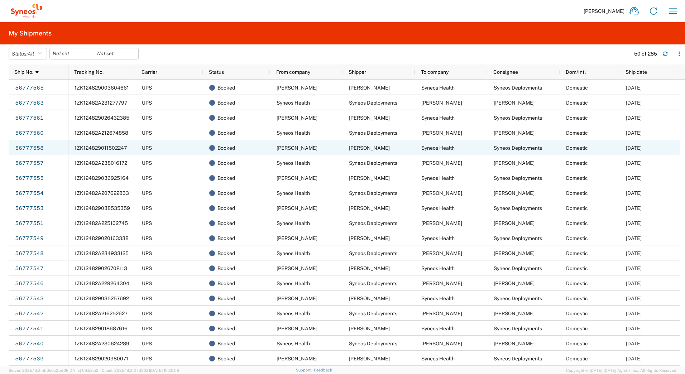
click at [99, 146] on span "1ZK124829011502247" at bounding box center [100, 148] width 52 height 6
click at [24, 147] on link "56777558" at bounding box center [29, 148] width 29 height 11
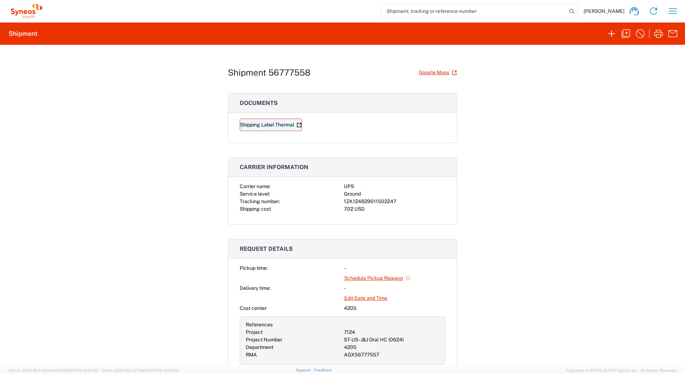
click at [258, 125] on link "Shipping Label Thermal" at bounding box center [271, 125] width 62 height 13
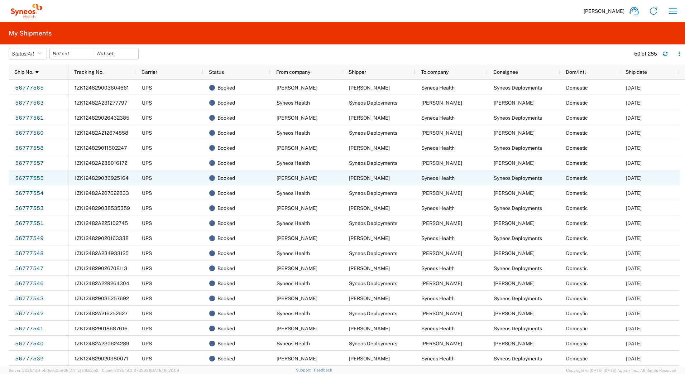
click at [115, 178] on span "1ZK124829036925164" at bounding box center [101, 178] width 54 height 6
click at [32, 175] on link "56777555" at bounding box center [29, 178] width 29 height 11
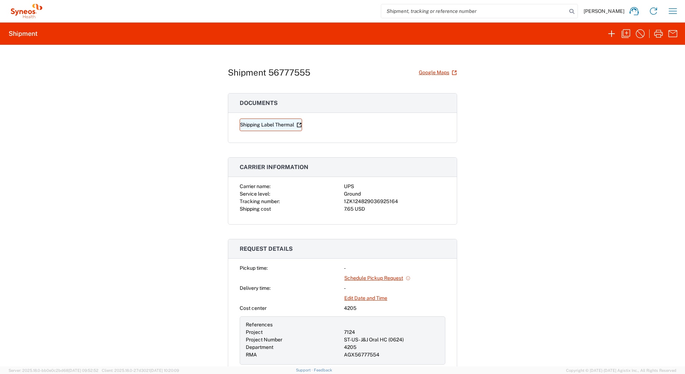
click at [257, 127] on link "Shipping Label Thermal" at bounding box center [271, 125] width 62 height 13
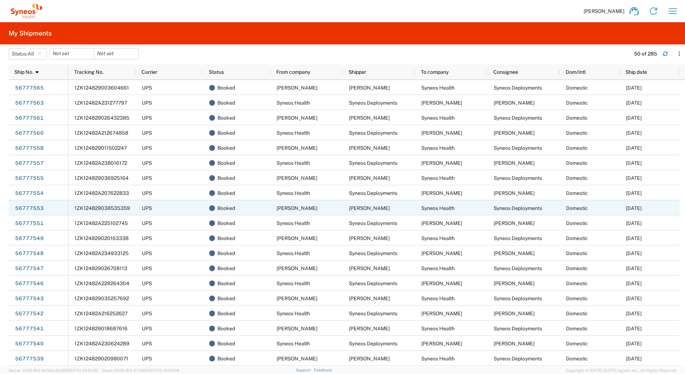
click at [85, 207] on span "1ZK124829038535359" at bounding box center [101, 208] width 55 height 6
click at [20, 208] on link "56777553" at bounding box center [29, 208] width 29 height 11
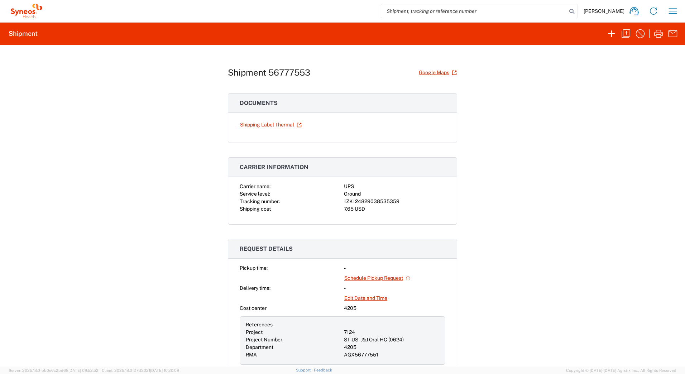
click at [362, 199] on div "1ZK124829038535359" at bounding box center [394, 202] width 101 height 8
copy div "1ZK124829038535359"
click at [256, 124] on link "Shipping Label Thermal" at bounding box center [271, 125] width 62 height 13
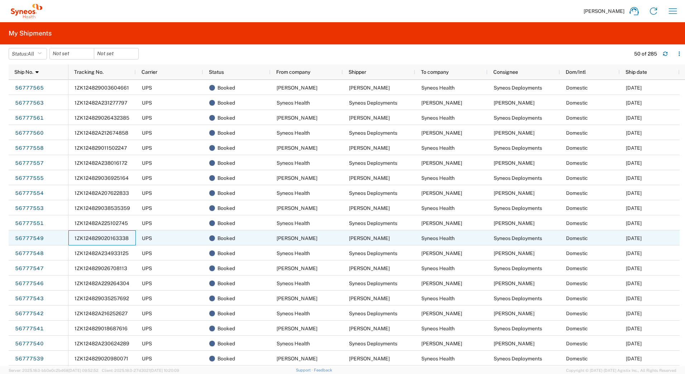
click at [86, 240] on span "1ZK124829020163338" at bounding box center [101, 238] width 54 height 6
click at [28, 237] on link "56777549" at bounding box center [29, 238] width 29 height 11
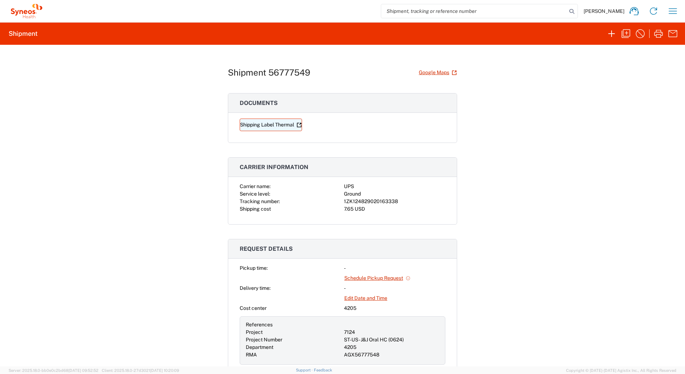
click at [256, 125] on link "Shipping Label Thermal" at bounding box center [271, 125] width 62 height 13
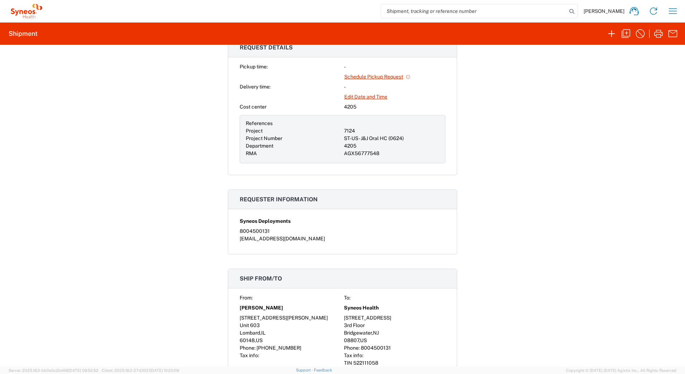
scroll to position [107, 0]
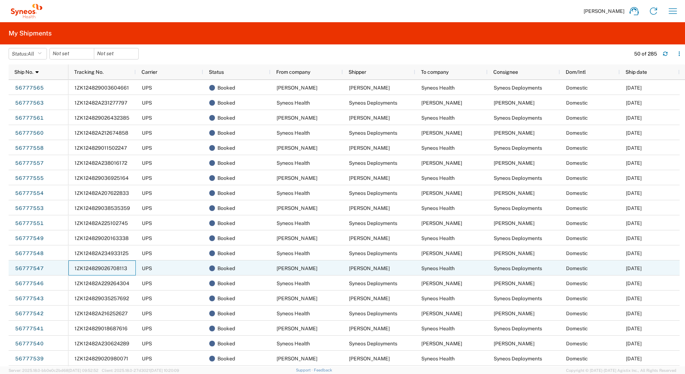
click at [101, 266] on span "1ZK124829026708113" at bounding box center [100, 268] width 53 height 6
click at [20, 266] on link "56777547" at bounding box center [29, 268] width 29 height 11
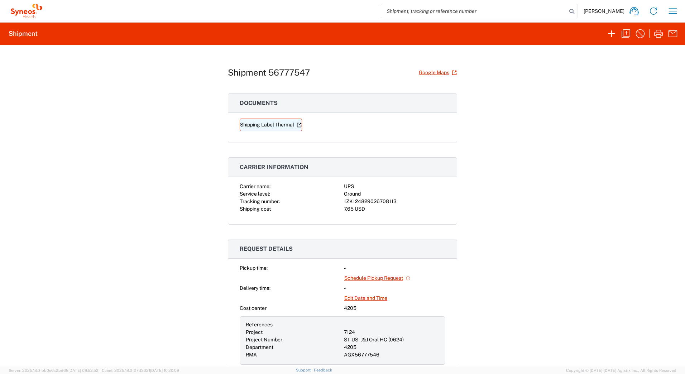
click at [258, 122] on link "Shipping Label Thermal" at bounding box center [271, 125] width 62 height 13
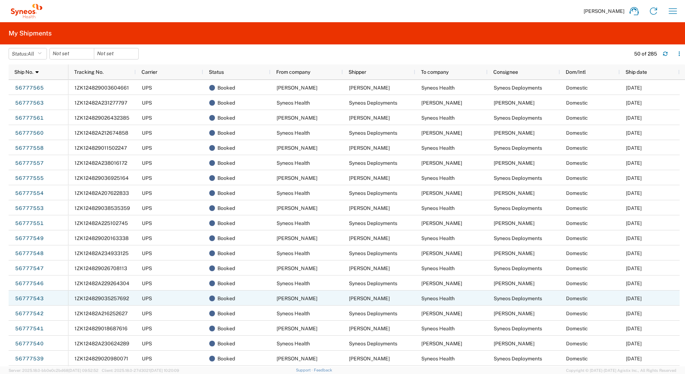
click at [106, 296] on span "1ZK124829035257692" at bounding box center [101, 298] width 54 height 6
click at [32, 295] on link "56777543" at bounding box center [29, 298] width 29 height 11
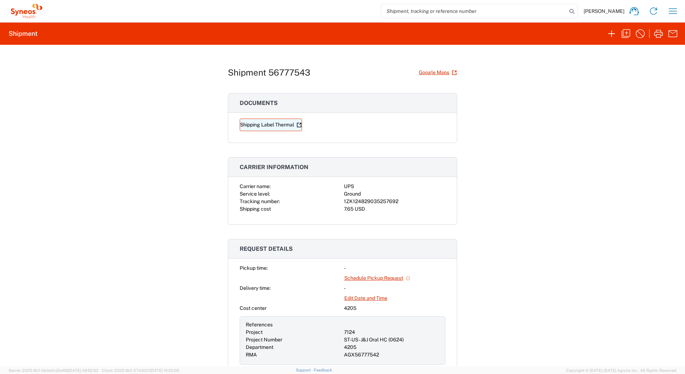
click at [255, 125] on link "Shipping Label Thermal" at bounding box center [271, 125] width 62 height 13
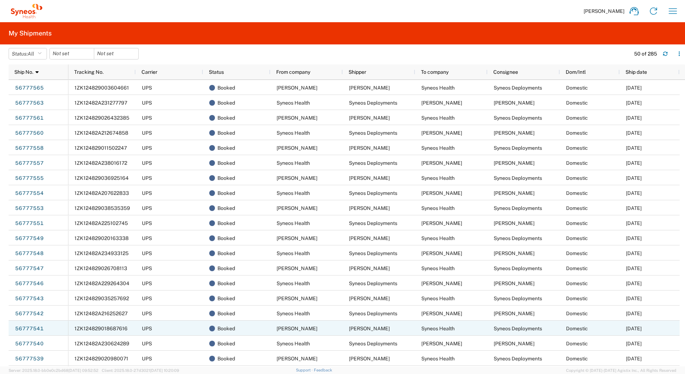
click at [81, 327] on span "1ZK124829018687616" at bounding box center [100, 328] width 53 height 6
click at [34, 329] on link "56777541" at bounding box center [29, 328] width 29 height 11
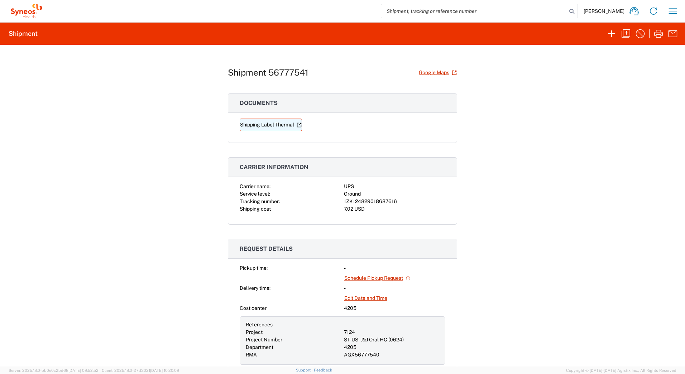
click at [269, 124] on link "Shipping Label Thermal" at bounding box center [271, 125] width 62 height 13
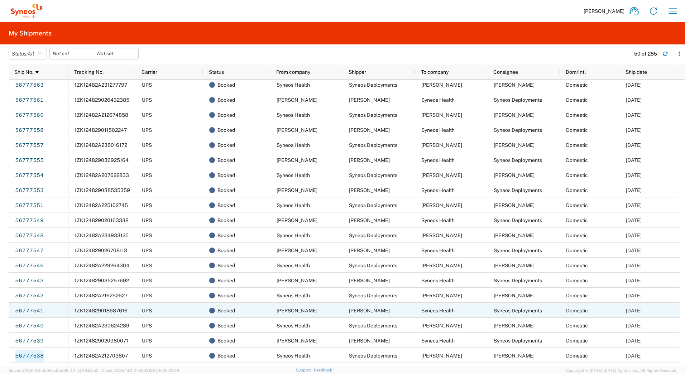
scroll to position [36, 0]
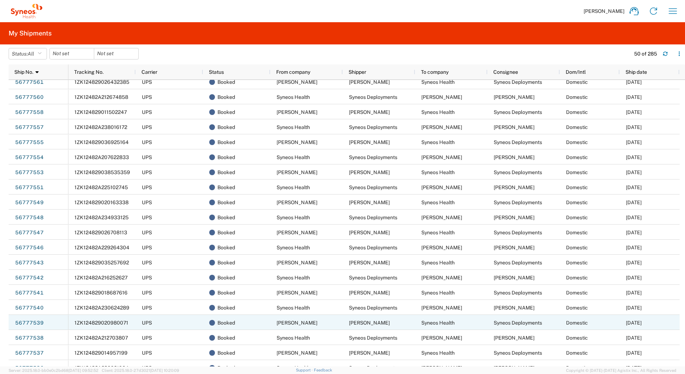
click at [94, 322] on span "1ZK124829020980071" at bounding box center [101, 323] width 54 height 6
click at [19, 325] on link "56777539" at bounding box center [29, 322] width 29 height 11
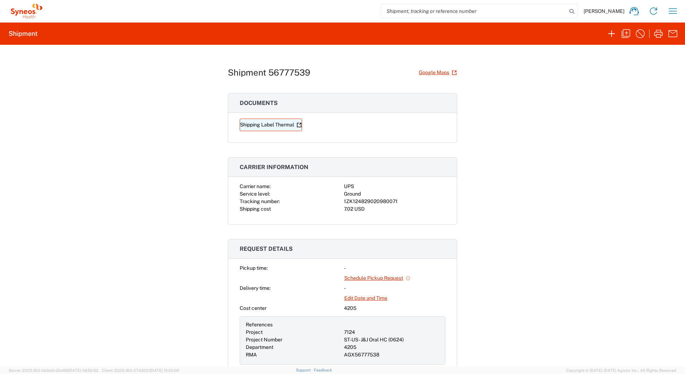
click at [255, 125] on link "Shipping Label Thermal" at bounding box center [271, 125] width 62 height 13
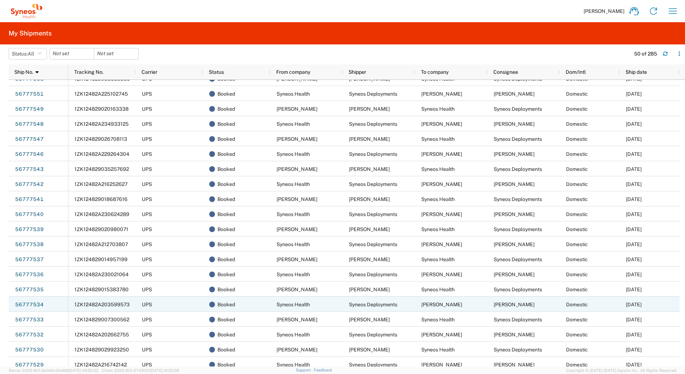
scroll to position [143, 0]
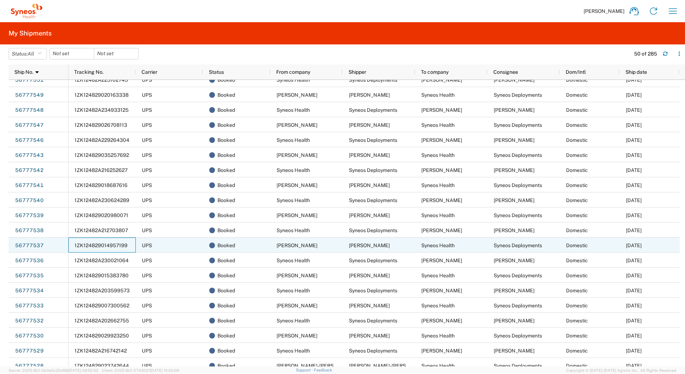
click at [81, 245] on span "1ZK124829014957199" at bounding box center [100, 245] width 53 height 6
click at [34, 246] on link "56777537" at bounding box center [29, 245] width 29 height 11
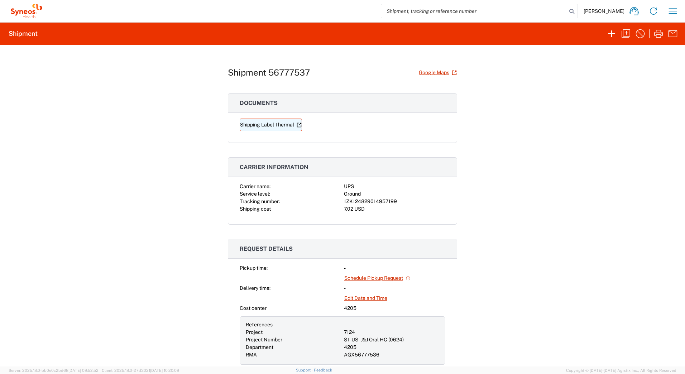
click at [272, 125] on link "Shipping Label Thermal" at bounding box center [271, 125] width 62 height 13
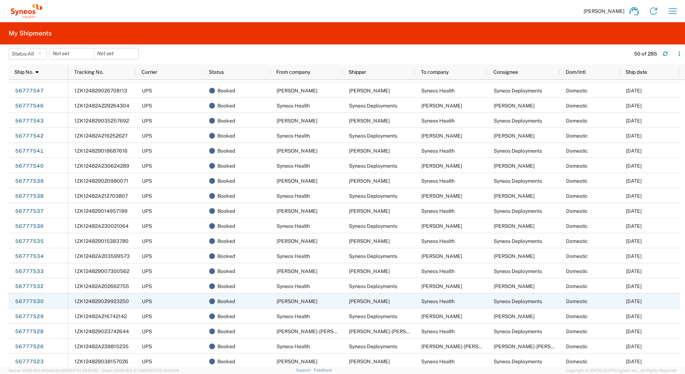
scroll to position [179, 0]
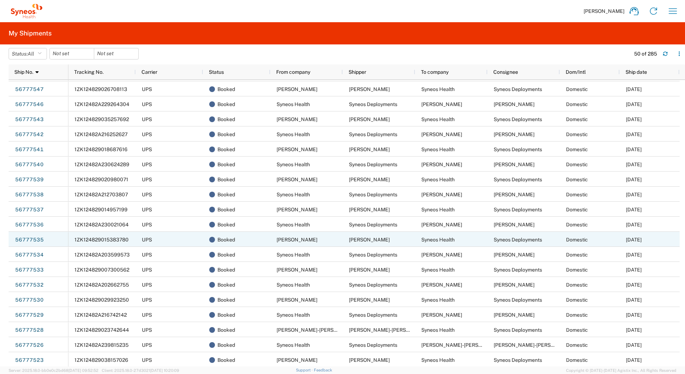
click at [100, 239] on span "1ZK124829015383780" at bounding box center [101, 240] width 54 height 6
click at [28, 240] on link "56777535" at bounding box center [29, 239] width 29 height 11
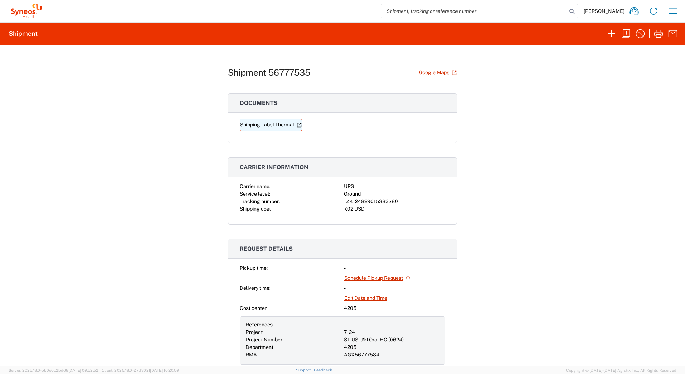
click at [277, 125] on link "Shipping Label Thermal" at bounding box center [271, 125] width 62 height 13
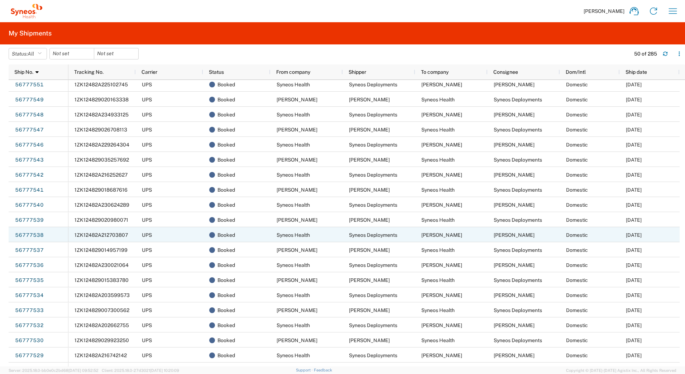
scroll to position [143, 0]
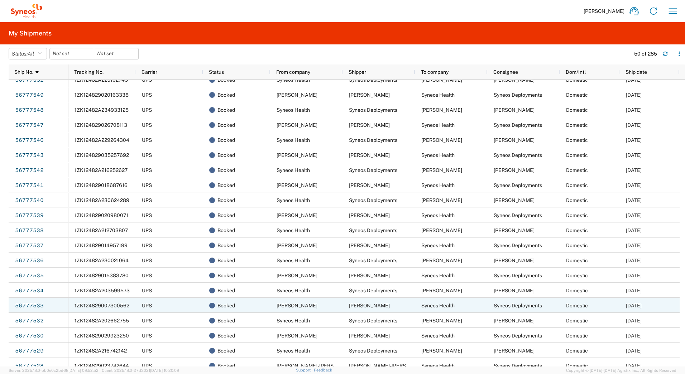
click at [87, 306] on span "1ZK124829007300562" at bounding box center [101, 306] width 55 height 6
click at [36, 303] on link "56777533" at bounding box center [29, 305] width 29 height 11
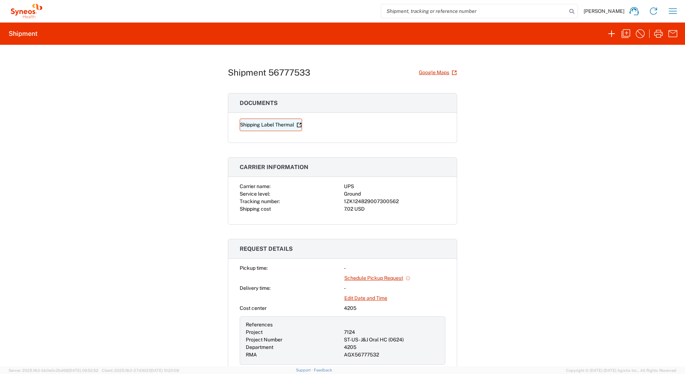
click at [262, 124] on link "Shipping Label Thermal" at bounding box center [271, 125] width 62 height 13
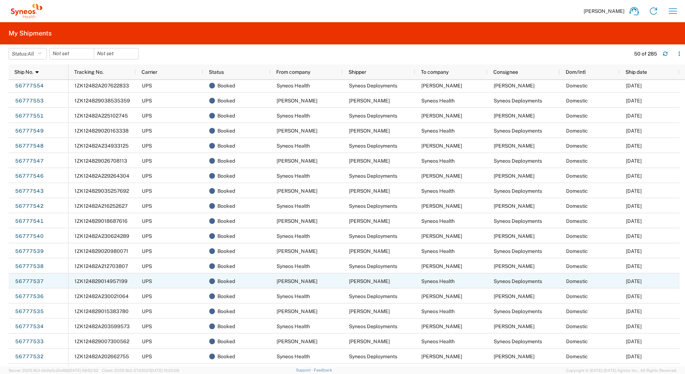
scroll to position [179, 0]
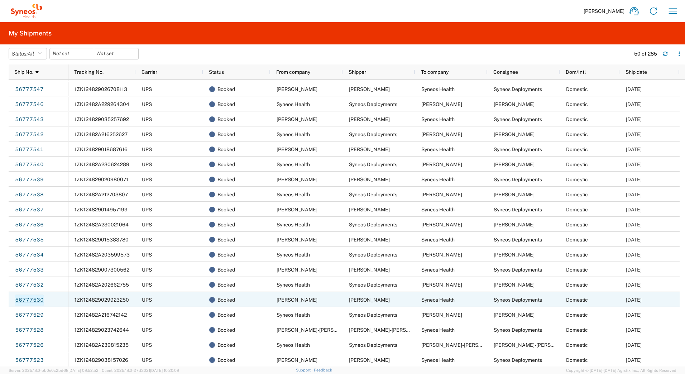
click at [35, 301] on link "56777530" at bounding box center [29, 299] width 29 height 11
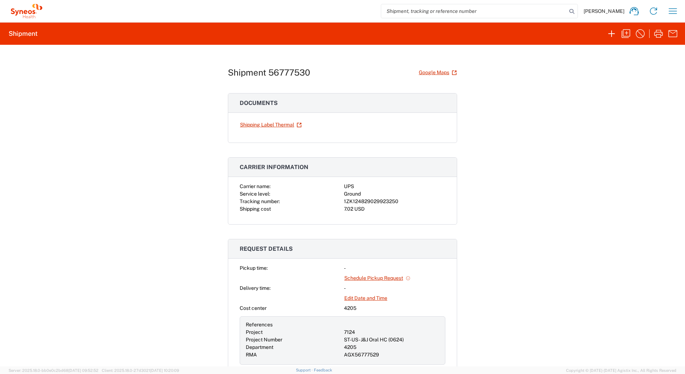
click at [377, 201] on div "1ZK124829029923250" at bounding box center [394, 202] width 101 height 8
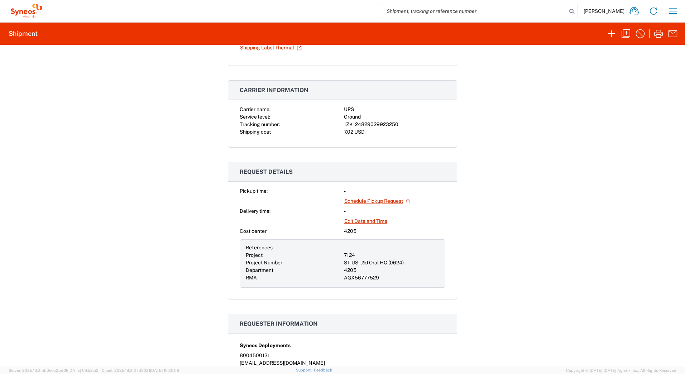
scroll to position [36, 0]
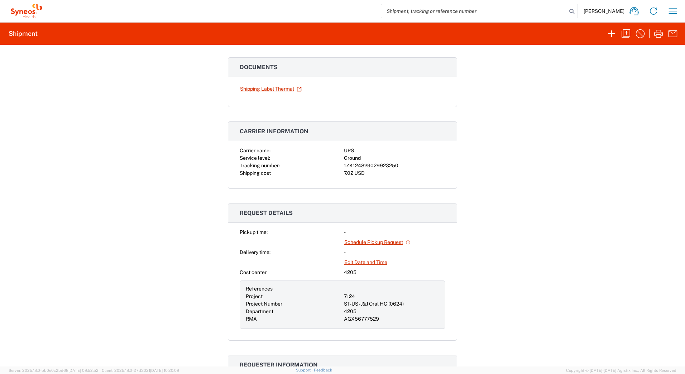
click at [383, 164] on div "1ZK124829029923250" at bounding box center [394, 166] width 101 height 8
copy div "1ZK124829029923250"
click at [260, 87] on link "Shipping Label Thermal" at bounding box center [271, 89] width 62 height 13
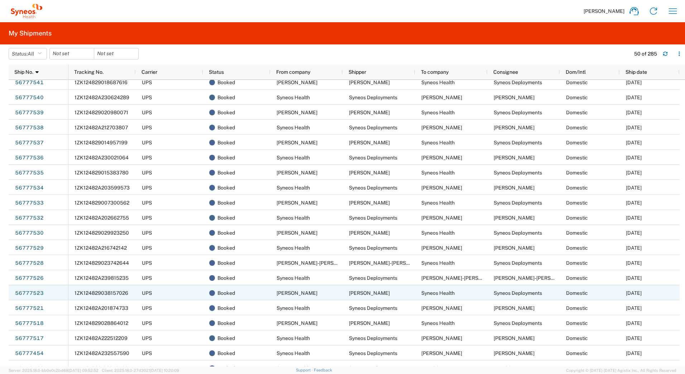
scroll to position [251, 0]
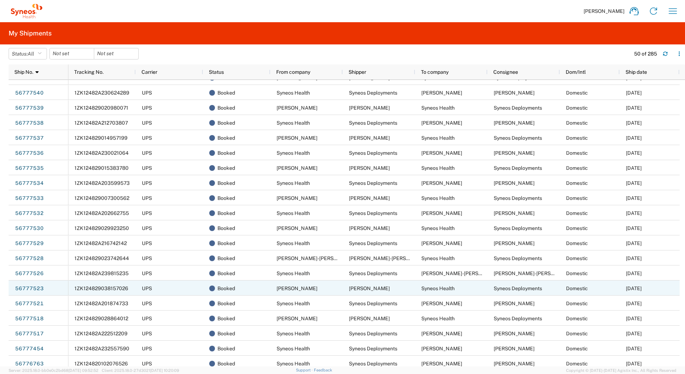
click at [105, 289] on span "1ZK124829038157026" at bounding box center [101, 288] width 54 height 6
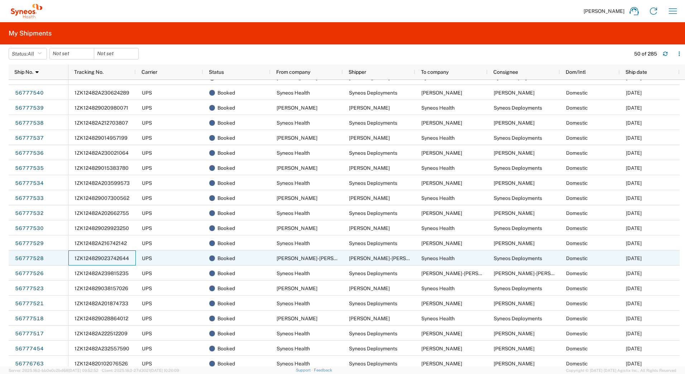
click at [91, 258] on span "1ZK124829023742644" at bounding box center [101, 258] width 54 height 6
click at [33, 257] on link "56777528" at bounding box center [29, 258] width 29 height 11
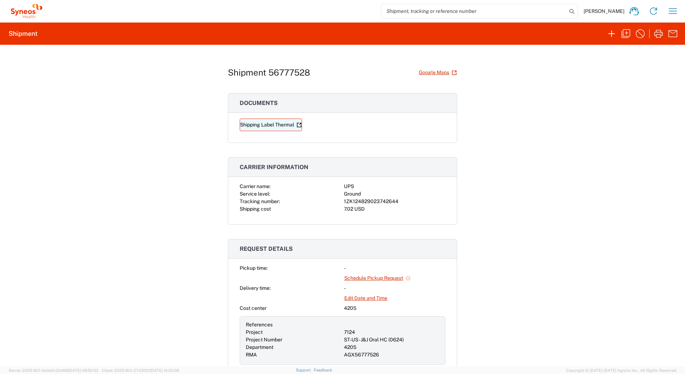
click at [273, 124] on link "Shipping Label Thermal" at bounding box center [271, 125] width 62 height 13
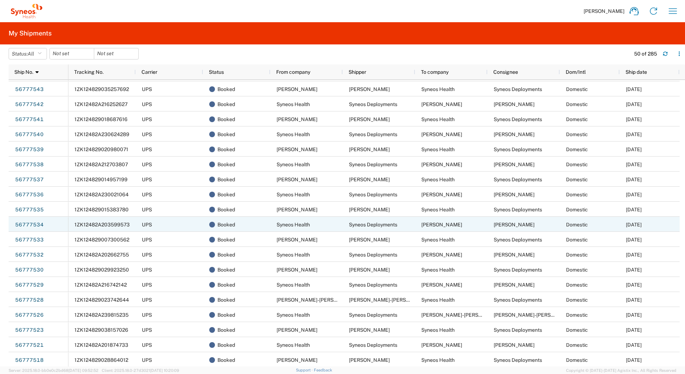
scroll to position [215, 0]
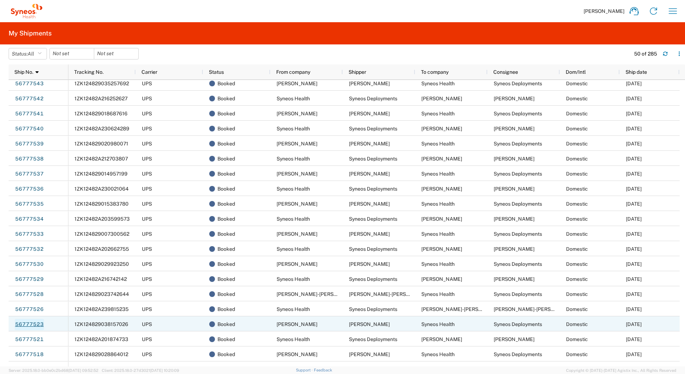
click at [38, 322] on link "56777523" at bounding box center [29, 324] width 29 height 11
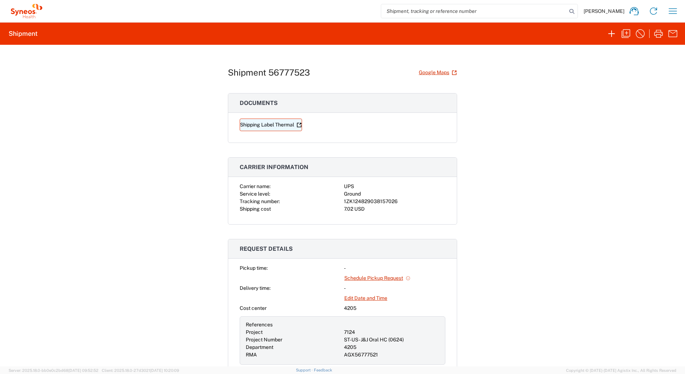
click at [271, 124] on link "Shipping Label Thermal" at bounding box center [271, 125] width 62 height 13
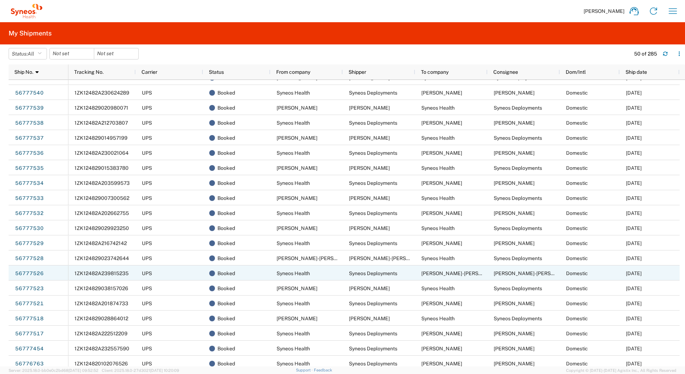
scroll to position [251, 0]
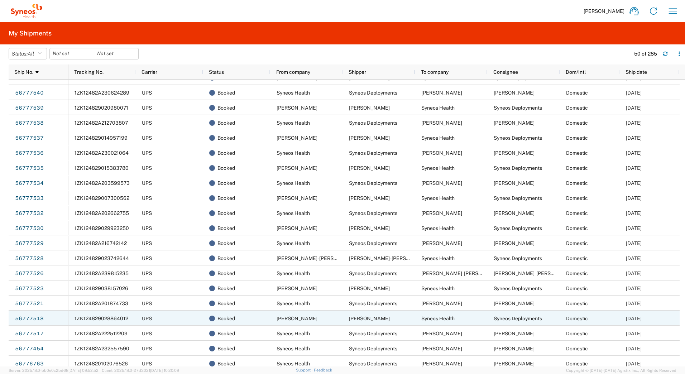
click at [95, 319] on span "1ZK124829028864012" at bounding box center [101, 318] width 54 height 6
click at [26, 315] on link "56777518" at bounding box center [29, 318] width 29 height 11
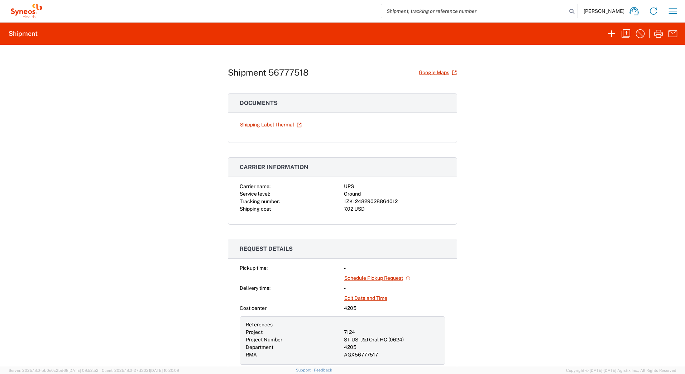
click at [373, 199] on div "1ZK124829028864012" at bounding box center [394, 202] width 101 height 8
click at [258, 124] on link "Shipping Label Thermal" at bounding box center [271, 125] width 62 height 13
click at [99, 98] on div "Shipment 56777518 Google Maps Documents Shipping Label Thermal Carrier informat…" at bounding box center [342, 206] width 685 height 322
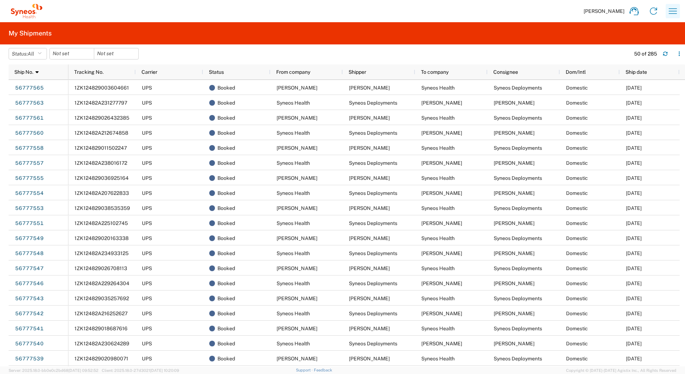
click at [671, 11] on icon "button" at bounding box center [672, 10] width 11 height 11
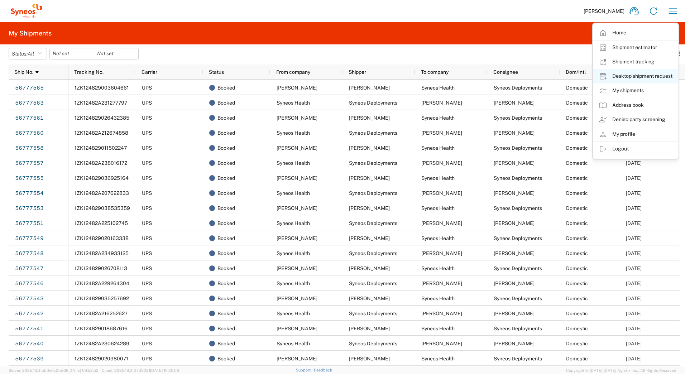
click at [614, 75] on link "Desktop shipment request" at bounding box center [635, 76] width 85 height 14
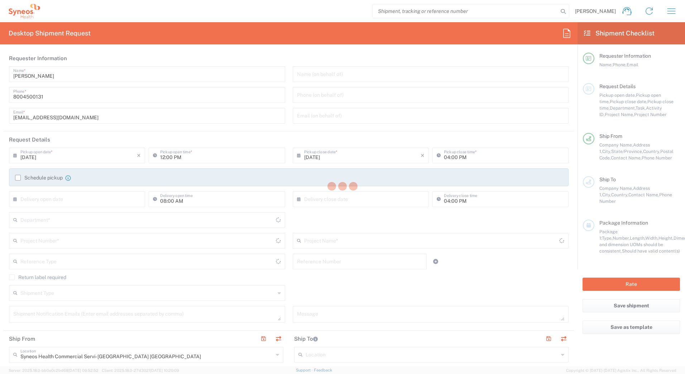
type input "[US_STATE]"
type input "[GEOGRAPHIC_DATA]"
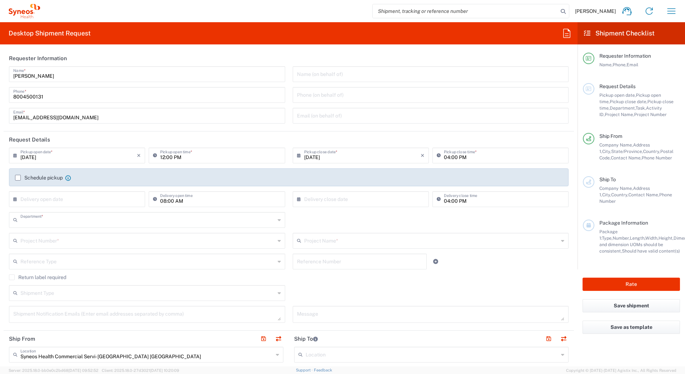
type input "4205"
click at [49, 240] on input "text" at bounding box center [147, 240] width 255 height 13
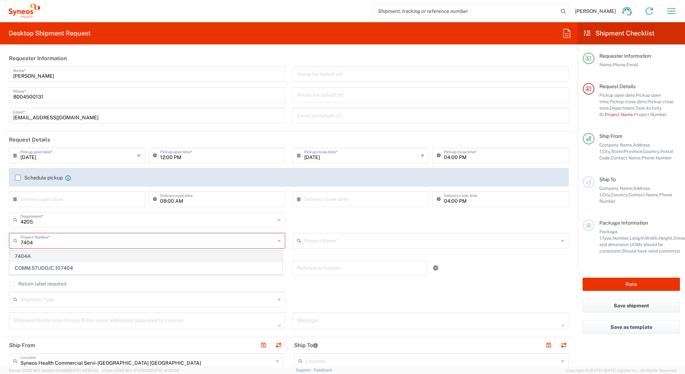
click at [30, 254] on span "7404A" at bounding box center [146, 256] width 272 height 11
type input "7404A"
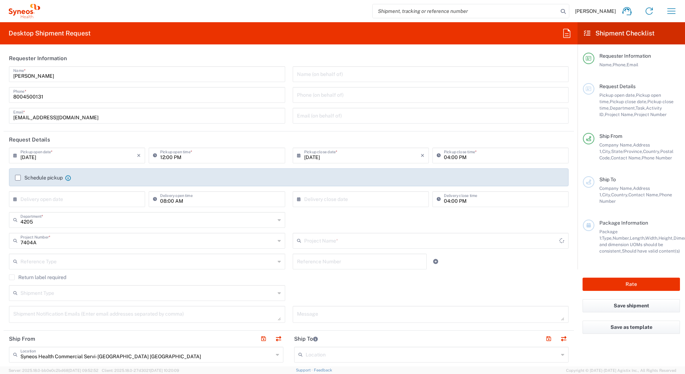
type input "SFA-US Bonafide Ops Support"
click at [32, 158] on input "[DATE]" at bounding box center [78, 155] width 116 height 13
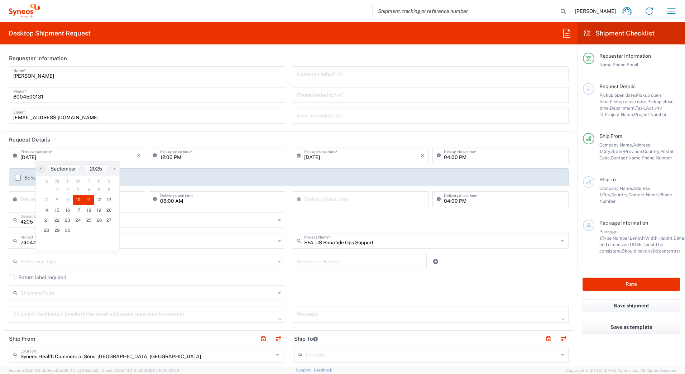
click at [88, 198] on span "11" at bounding box center [88, 200] width 11 height 10
type input "[DATE]"
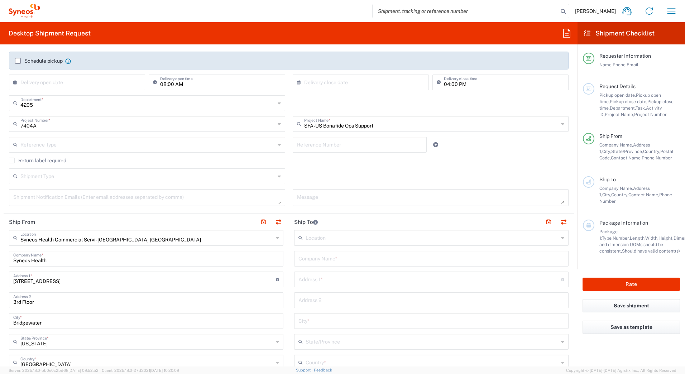
scroll to position [143, 0]
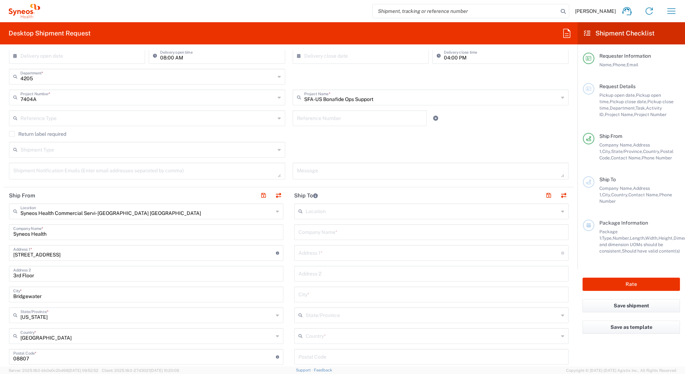
click at [317, 233] on input "text" at bounding box center [431, 231] width 266 height 13
paste input "[PERSON_NAME]"
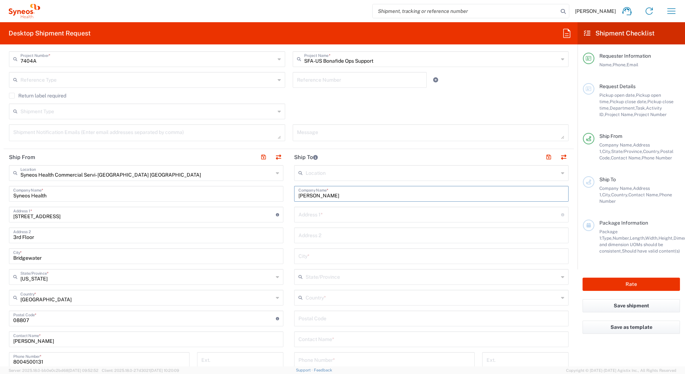
scroll to position [286, 0]
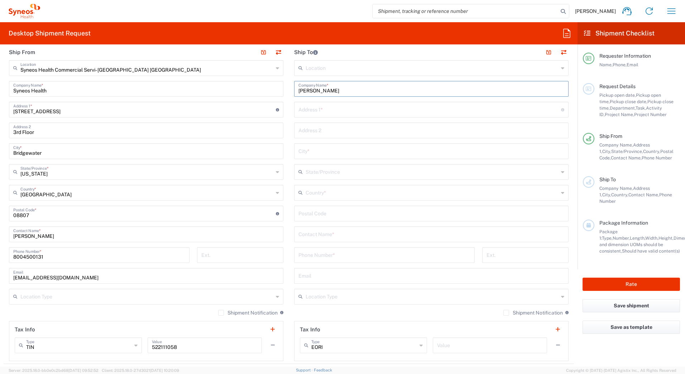
type input "[PERSON_NAME]"
click at [310, 236] on input "text" at bounding box center [431, 233] width 266 height 13
paste input "[PERSON_NAME]"
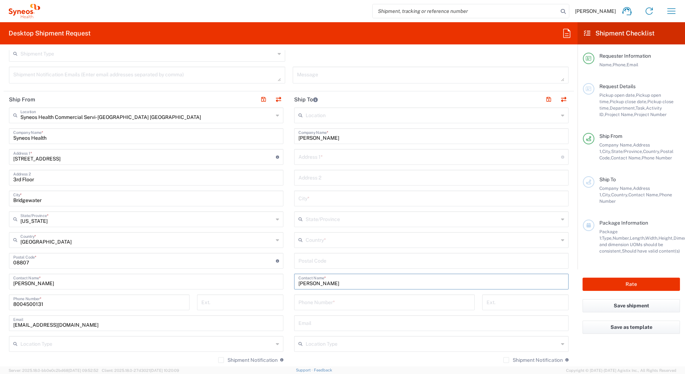
scroll to position [179, 0]
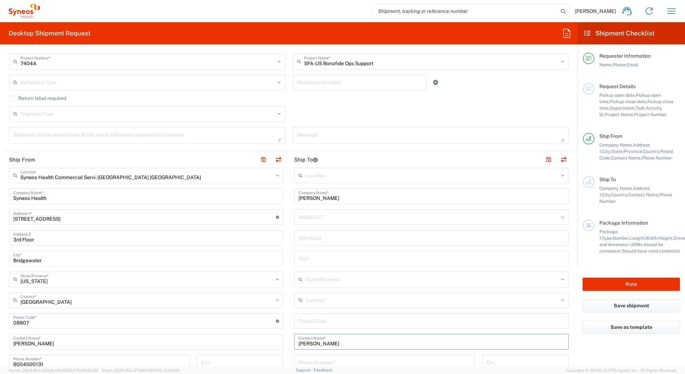
type input "[PERSON_NAME]"
click at [318, 217] on input "text" at bounding box center [429, 216] width 262 height 13
paste input "[STREET_ADDRESS]"
type input "[STREET_ADDRESS]"
click at [299, 259] on input "text" at bounding box center [431, 258] width 266 height 13
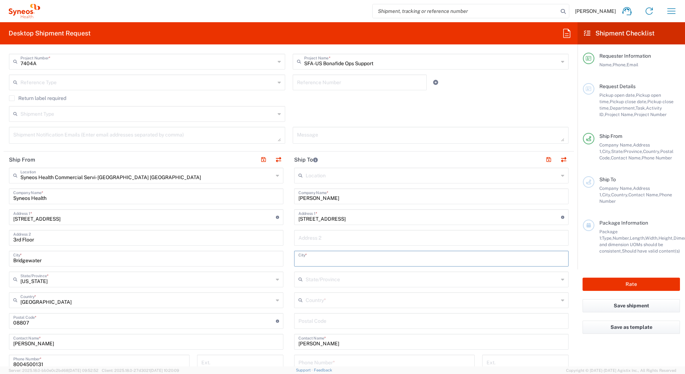
paste input "[GEOGRAPHIC_DATA]"
type input "[GEOGRAPHIC_DATA]"
click at [313, 293] on div "Country *" at bounding box center [431, 300] width 274 height 16
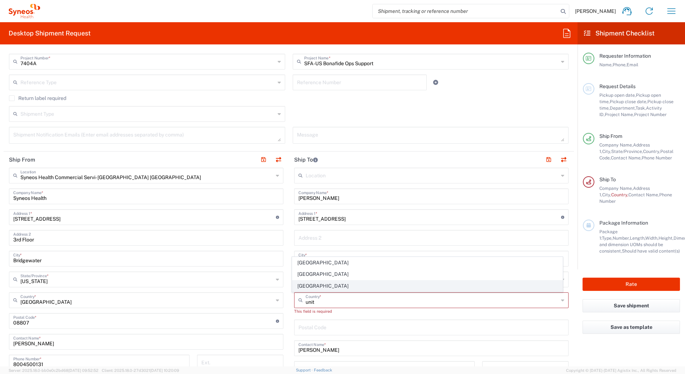
click at [304, 283] on span "[GEOGRAPHIC_DATA]" at bounding box center [427, 285] width 270 height 11
type input "[GEOGRAPHIC_DATA]"
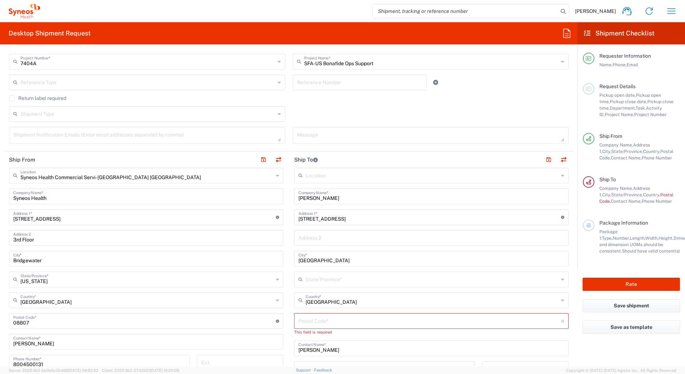
click at [306, 282] on input "text" at bounding box center [431, 278] width 253 height 13
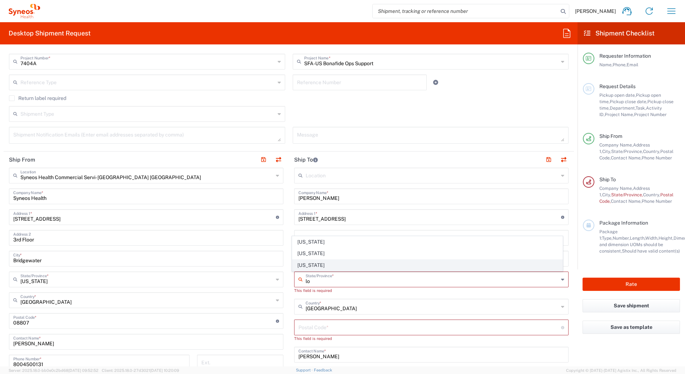
click at [298, 263] on span "[US_STATE]" at bounding box center [427, 265] width 270 height 11
type input "[US_STATE]"
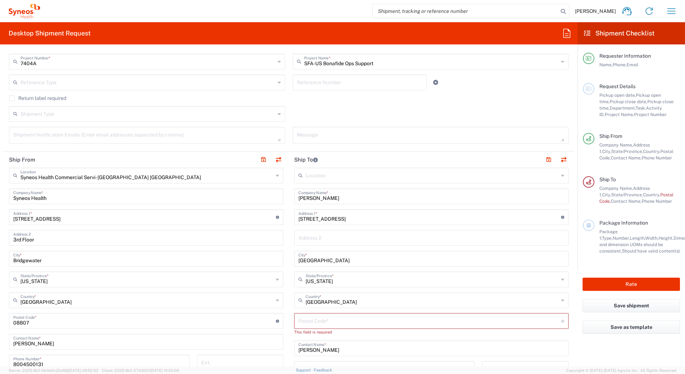
click at [344, 325] on input "undefined" at bounding box center [429, 320] width 262 height 13
paste input "70115"
type input "70115"
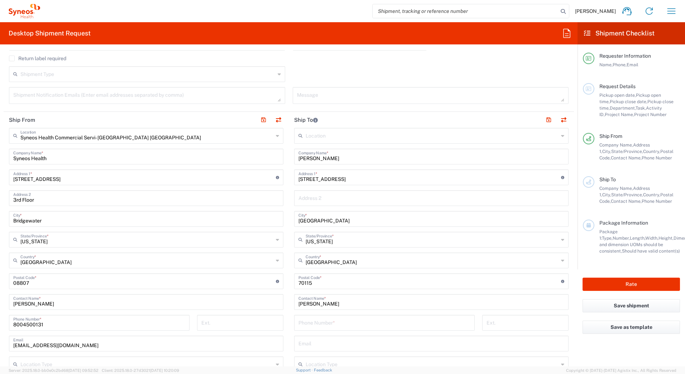
scroll to position [286, 0]
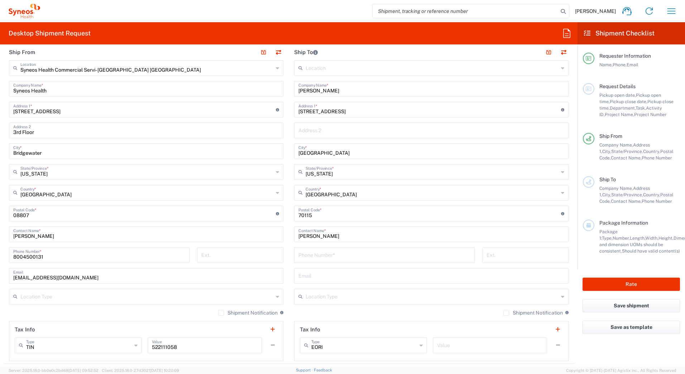
click at [318, 255] on input "tel" at bounding box center [384, 254] width 172 height 13
paste input "2254050760"
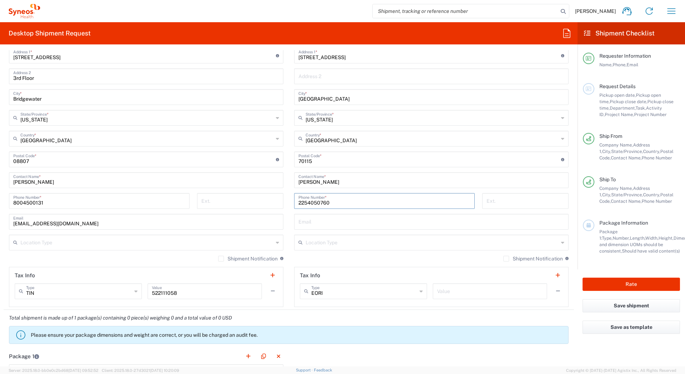
scroll to position [430, 0]
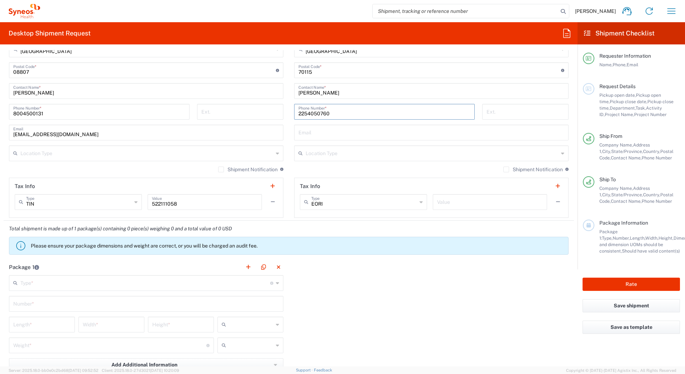
type input "2254050760"
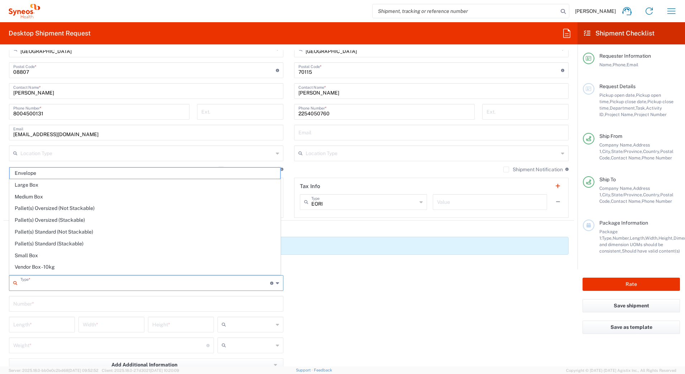
click at [89, 283] on input "text" at bounding box center [145, 282] width 250 height 13
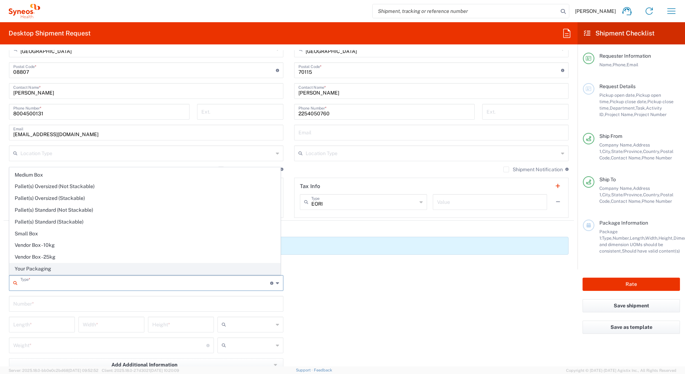
click at [62, 268] on span "Your Packaging" at bounding box center [145, 268] width 270 height 11
type input "Your Packaging"
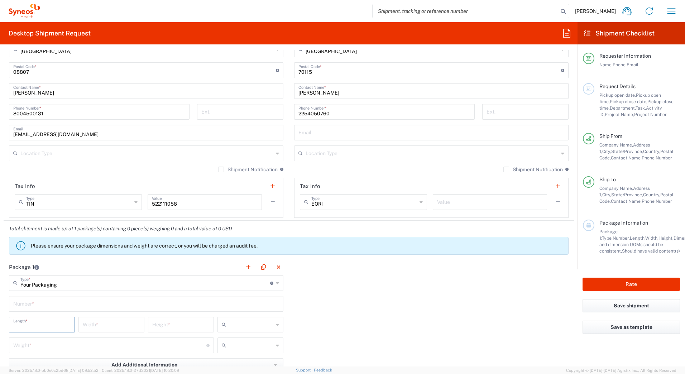
click at [23, 324] on input "number" at bounding box center [41, 324] width 57 height 13
type input "18"
type input "12"
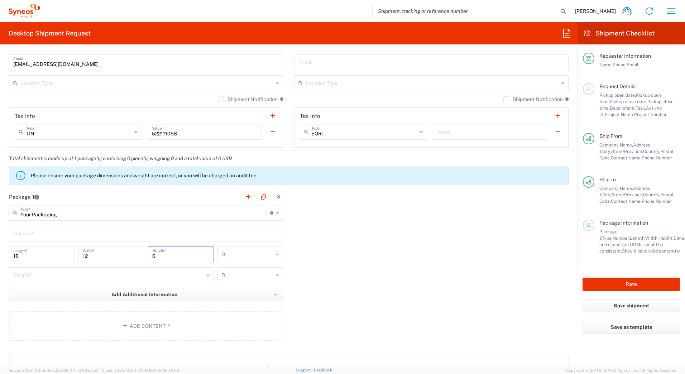
scroll to position [501, 0]
type input "6"
click at [18, 276] on input "number" at bounding box center [109, 273] width 193 height 13
type input "10"
click at [254, 255] on input "text" at bounding box center [251, 252] width 44 height 11
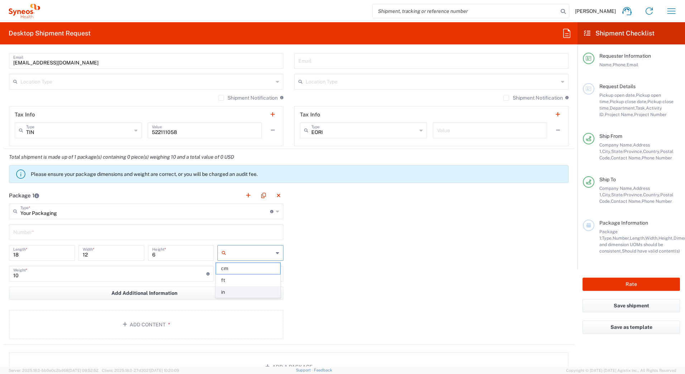
click at [234, 292] on span "in" at bounding box center [248, 291] width 64 height 11
type input "in"
click at [230, 275] on input "text" at bounding box center [251, 273] width 44 height 11
click at [232, 302] on span "lbs" at bounding box center [248, 300] width 64 height 11
type input "lbs"
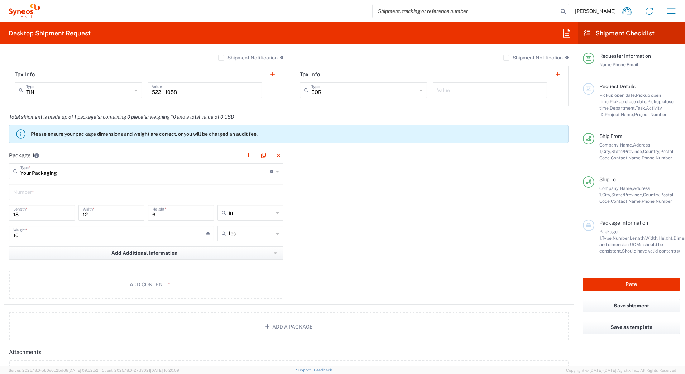
scroll to position [645, 0]
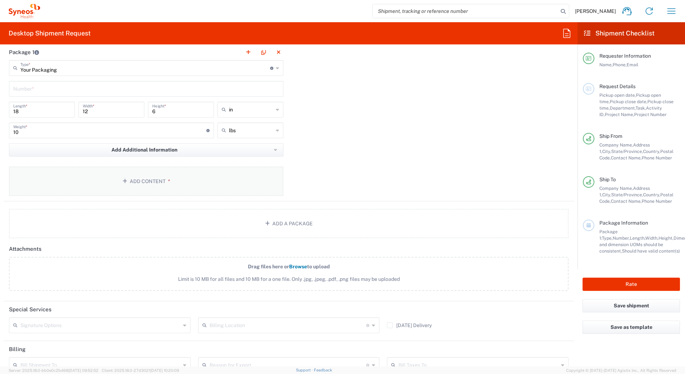
click at [145, 182] on button "Add Content *" at bounding box center [146, 180] width 274 height 29
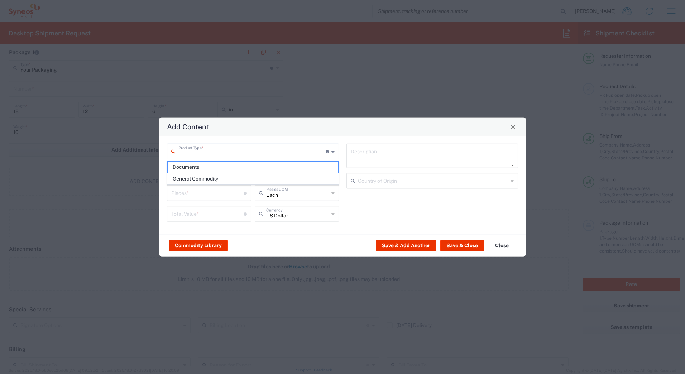
click at [211, 155] on input "text" at bounding box center [251, 151] width 147 height 13
click at [207, 176] on span "General Commodity" at bounding box center [253, 178] width 170 height 11
type input "General Commodity"
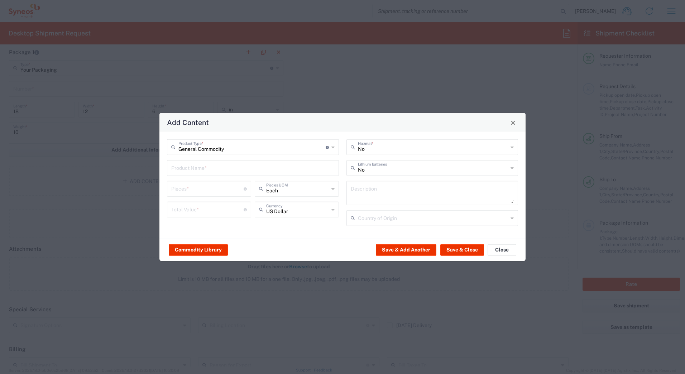
click at [202, 168] on input "text" at bounding box center [252, 167] width 163 height 13
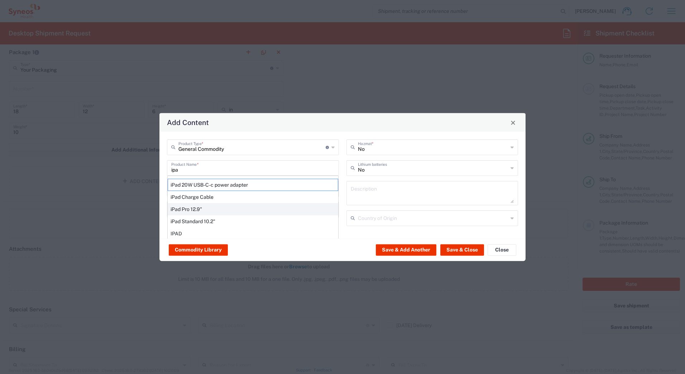
click at [196, 207] on div "iPad Pro 12.9"" at bounding box center [253, 209] width 170 height 12
type input "iPad Pro 12.9""
type input "1"
type textarea "iPad Pro 12.9""
type input "[GEOGRAPHIC_DATA]"
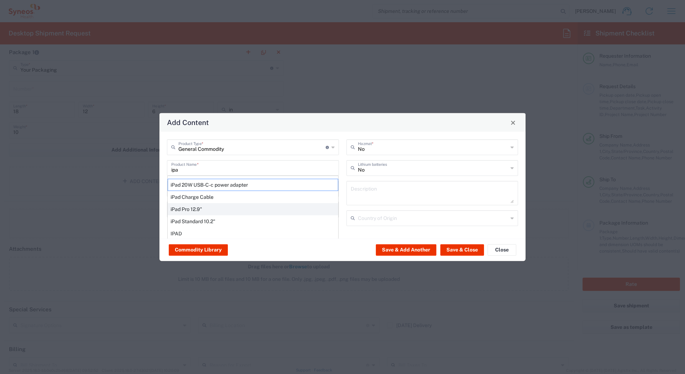
type input "Yes"
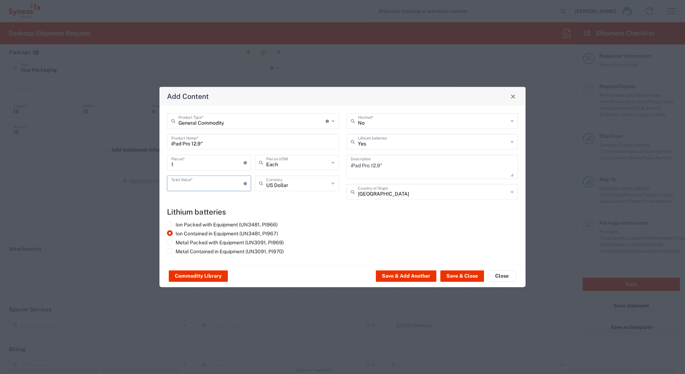
click at [190, 186] on input "number" at bounding box center [207, 183] width 72 height 13
type input "1000"
click at [451, 276] on button "Save & Close" at bounding box center [462, 275] width 44 height 11
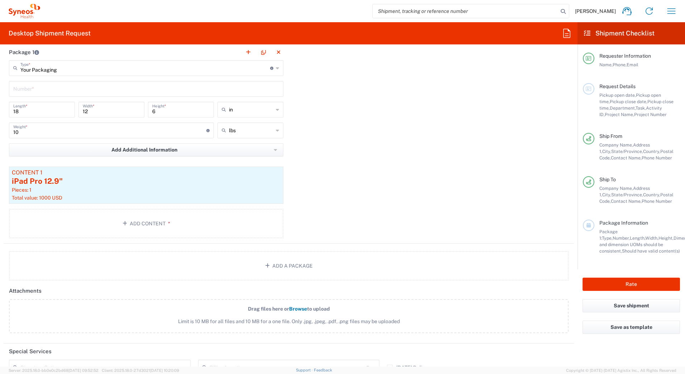
scroll to position [768, 0]
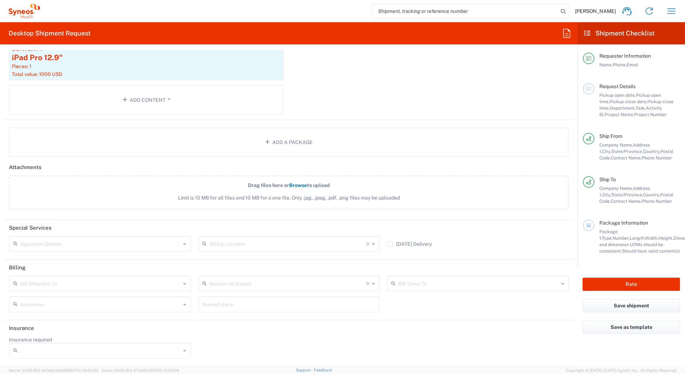
click at [52, 243] on input "text" at bounding box center [100, 243] width 160 height 13
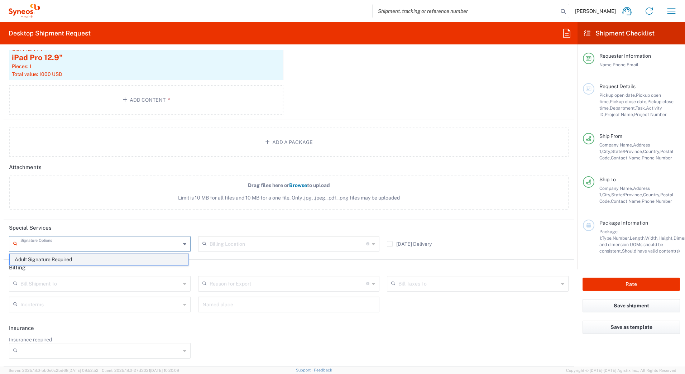
click at [43, 262] on span "Adult Signature Required" at bounding box center [99, 259] width 178 height 11
type input "Adult Signature Required"
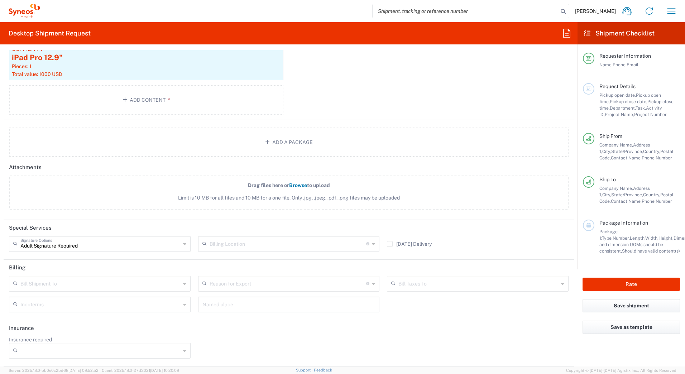
scroll to position [732, 0]
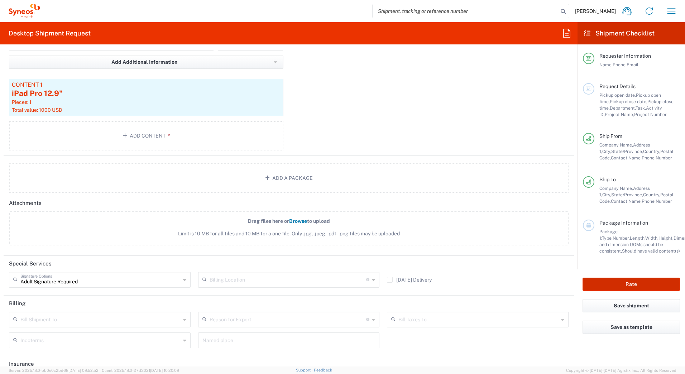
click at [613, 286] on button "Rate" at bounding box center [630, 283] width 97 height 13
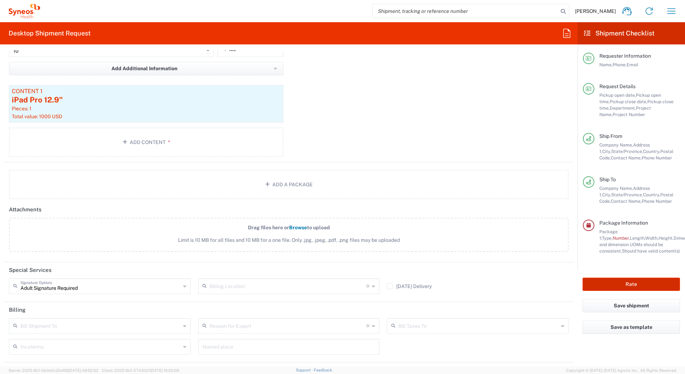
scroll to position [739, 0]
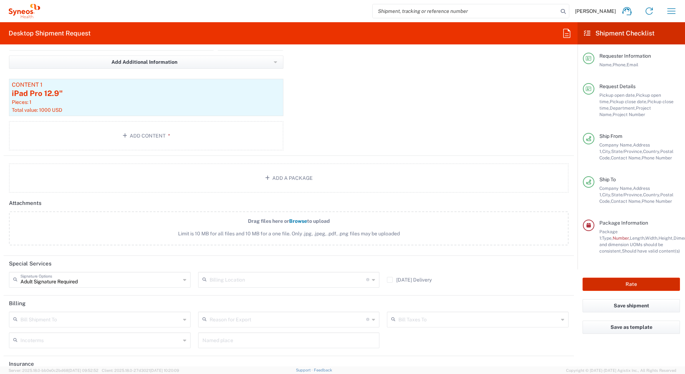
type input "7404A"
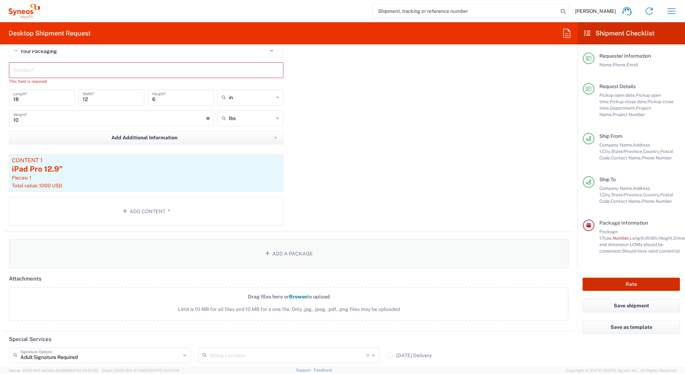
scroll to position [595, 0]
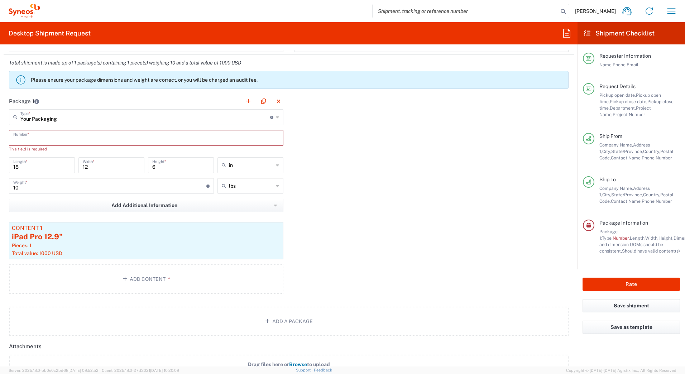
click at [130, 140] on input "text" at bounding box center [146, 137] width 266 height 13
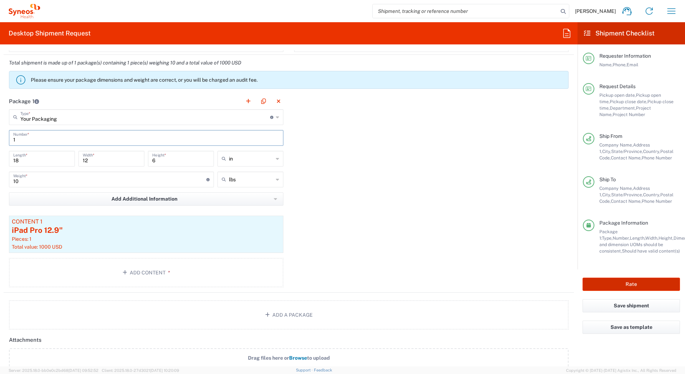
type input "1"
click at [599, 283] on button "Rate" at bounding box center [630, 283] width 97 height 13
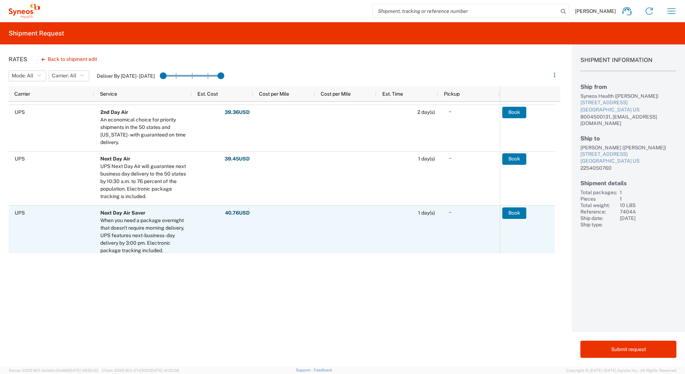
scroll to position [215, 0]
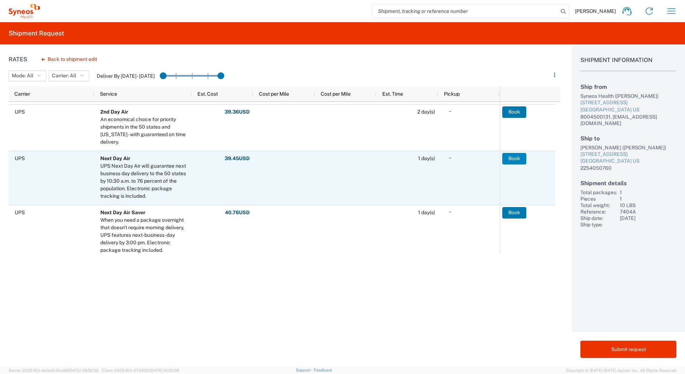
click at [511, 159] on button "Book" at bounding box center [514, 158] width 24 height 11
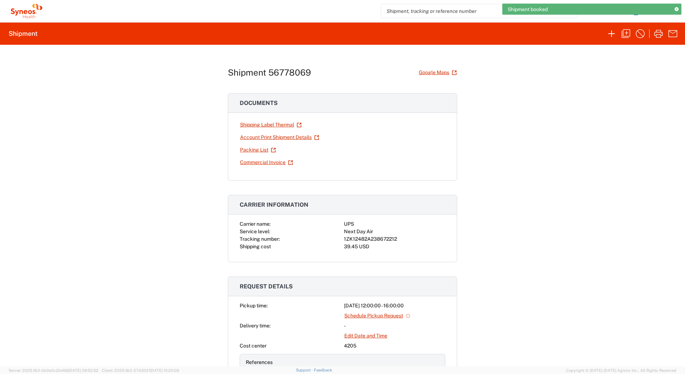
click at [381, 239] on div "1ZK12482A238672212" at bounding box center [394, 239] width 101 height 8
copy div "1ZK12482A238672212"
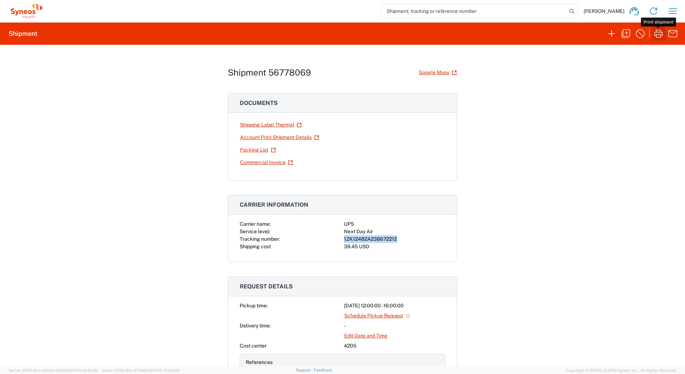
click at [657, 34] on icon "button" at bounding box center [657, 33] width 11 height 11
